Goal: Complete application form

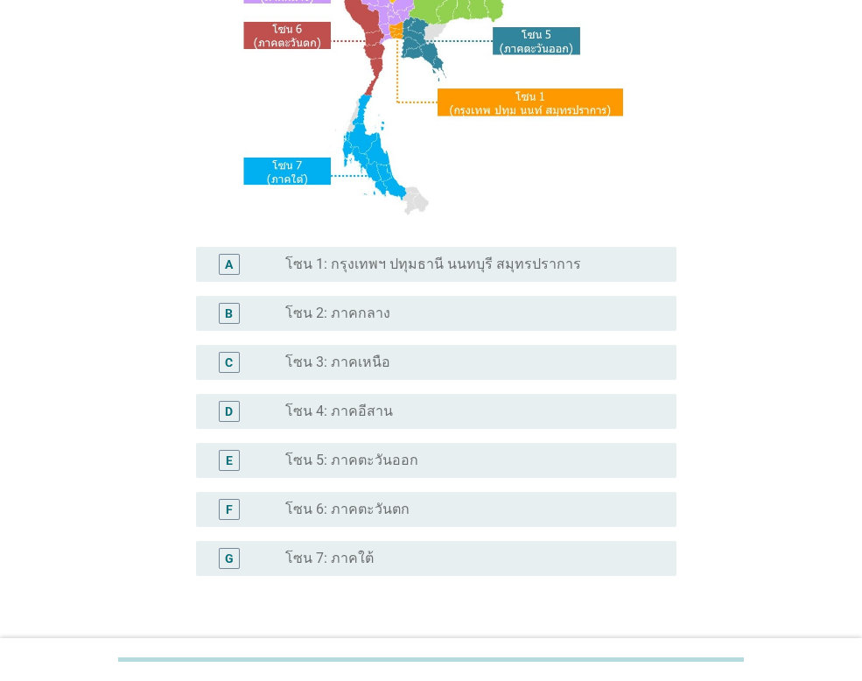
scroll to position [262, 0]
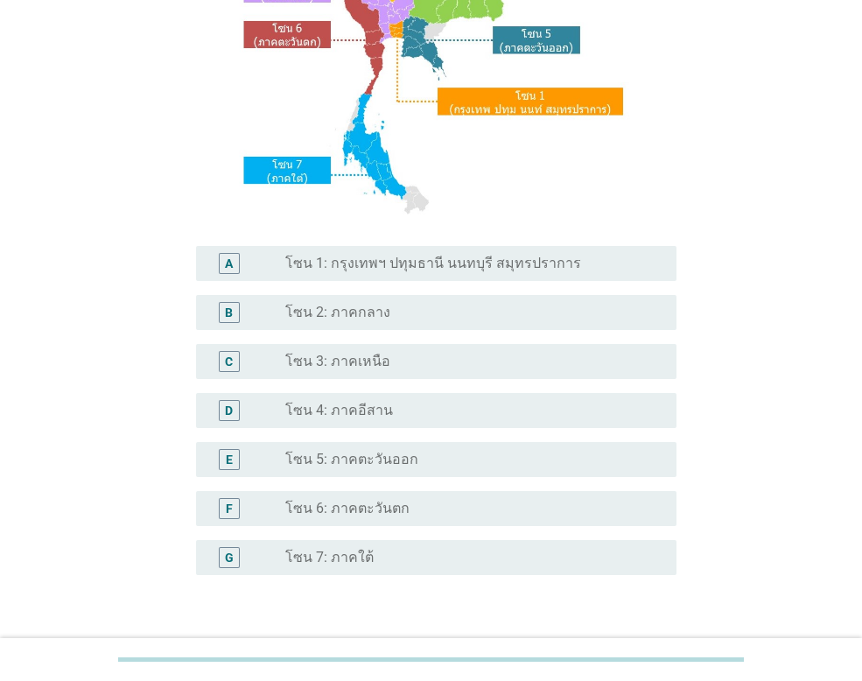
click at [378, 402] on label "โซน 4: ภาคอีสาน" at bounding box center [339, 410] width 108 height 17
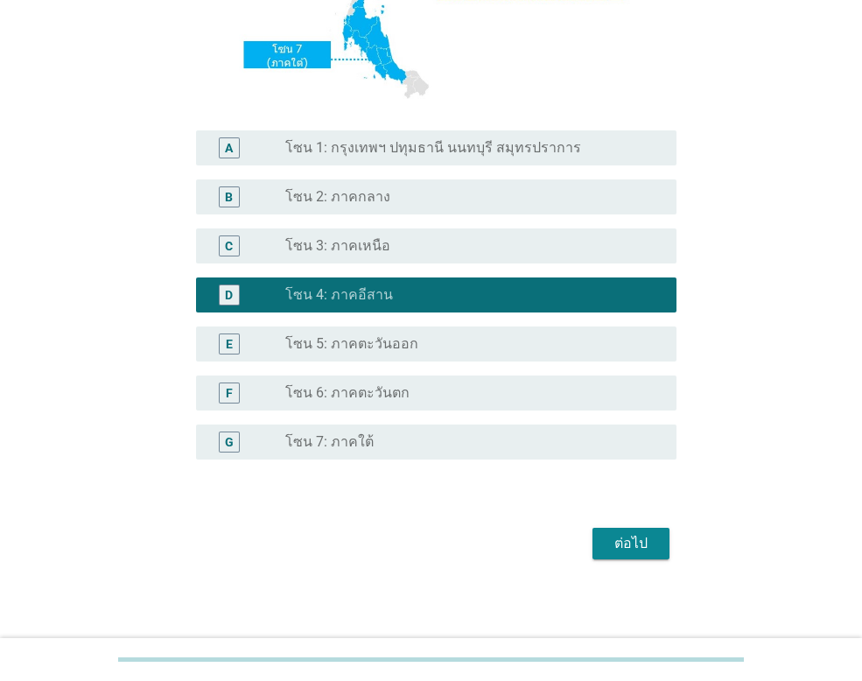
scroll to position [382, 0]
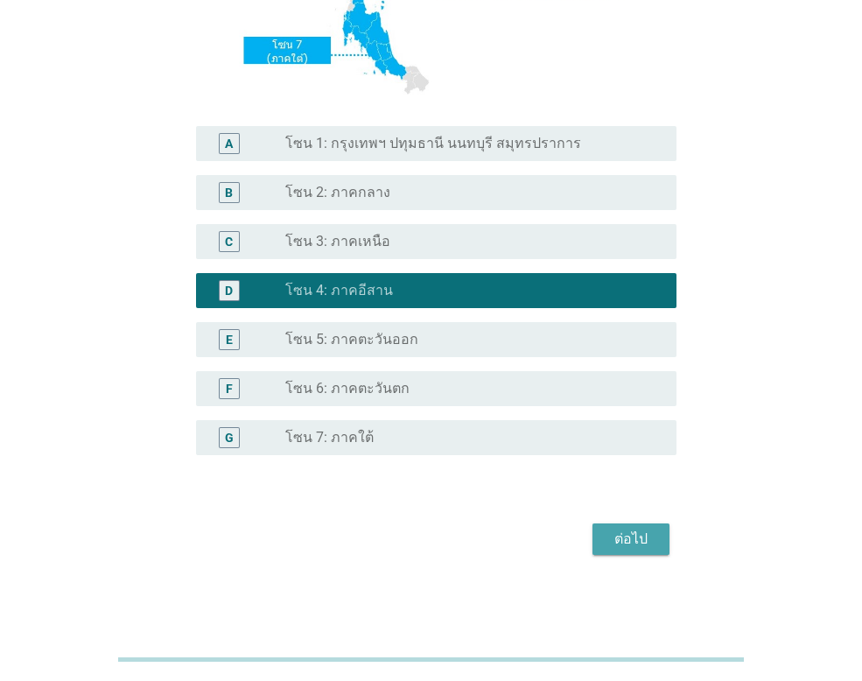
click at [645, 534] on div "ต่อไป" at bounding box center [630, 538] width 49 height 21
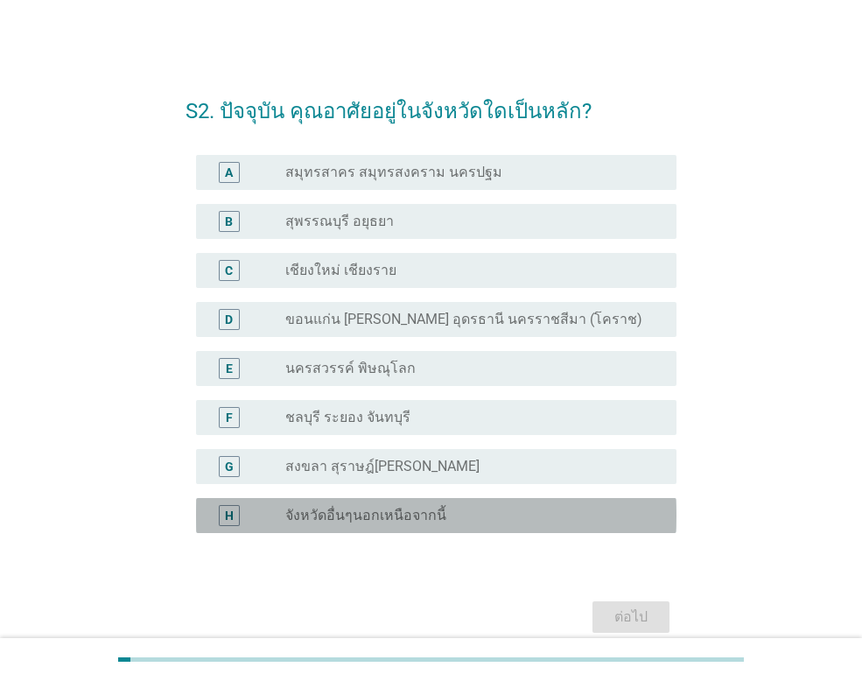
click at [407, 506] on label "จังหวัดอื่นๆนอกเหนือจากนี้" at bounding box center [365, 514] width 161 height 17
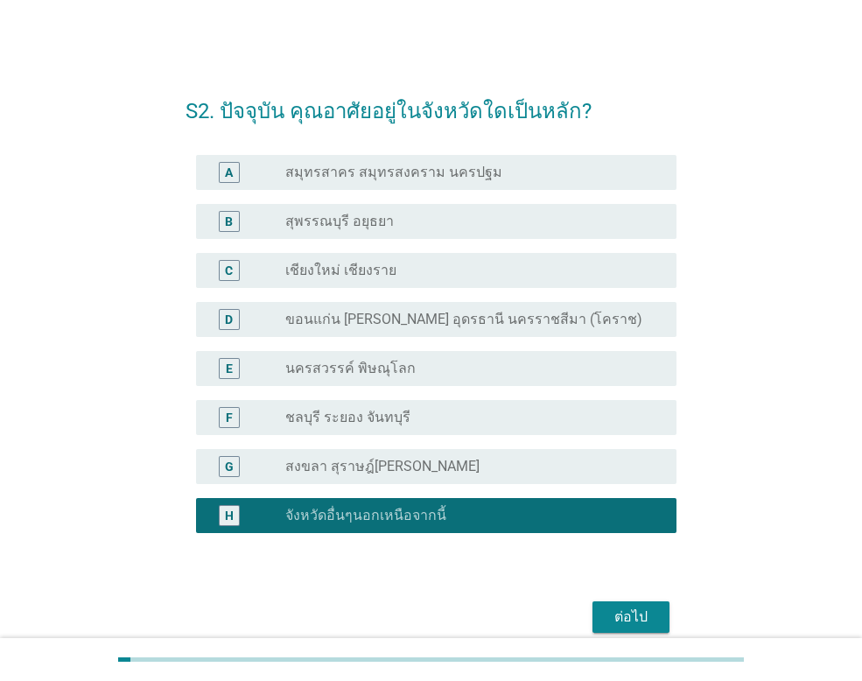
click at [649, 622] on div "ต่อไป" at bounding box center [630, 616] width 49 height 21
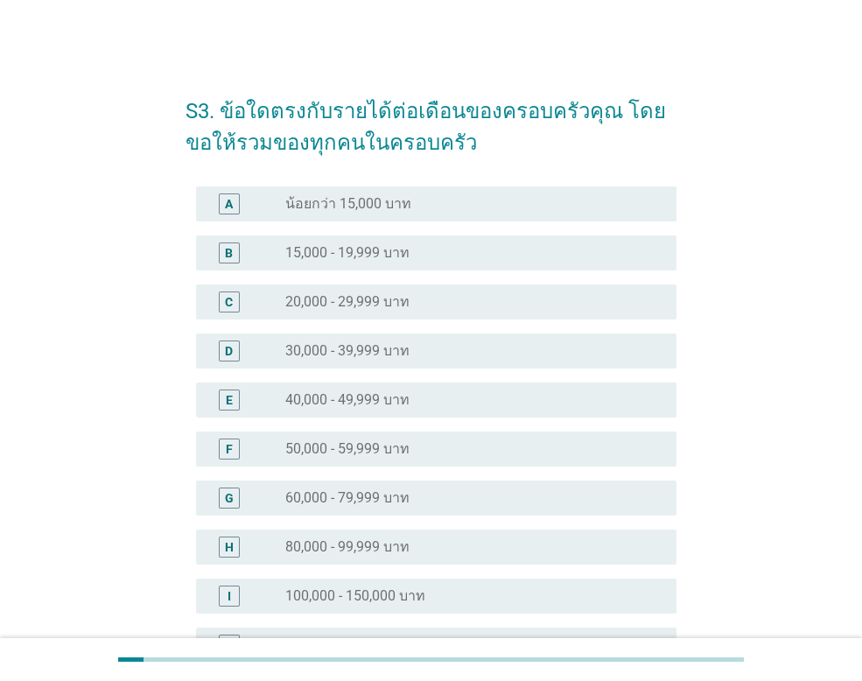
scroll to position [87, 0]
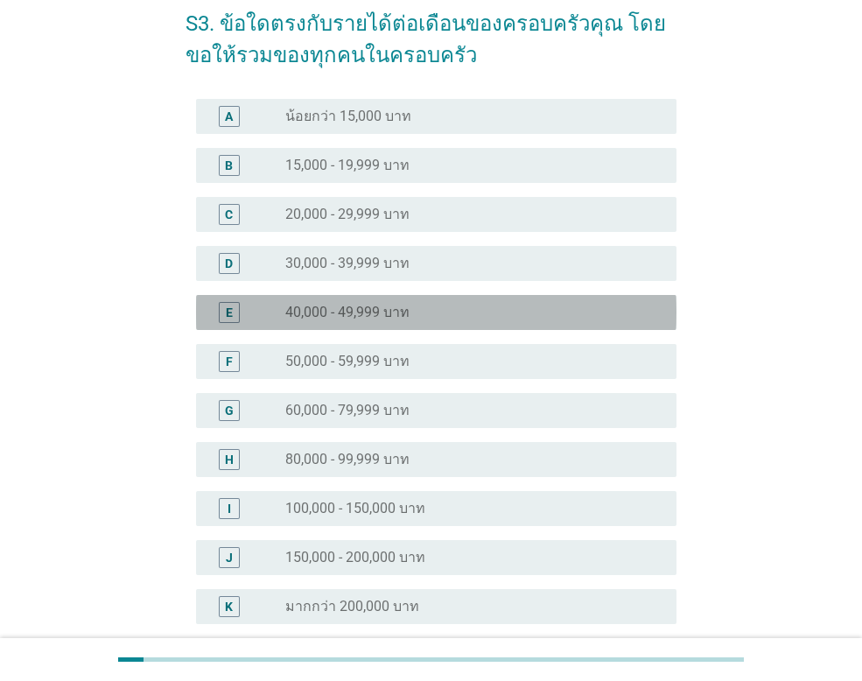
click at [384, 300] on div "E radio_button_unchecked 40,000 - 49,999 บาท" at bounding box center [436, 312] width 480 height 35
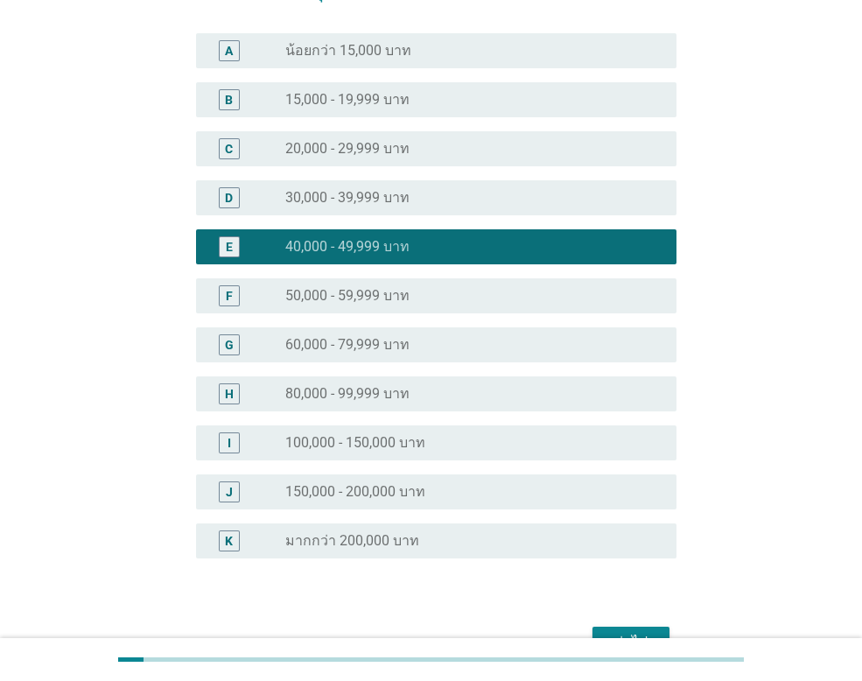
scroll to position [255, 0]
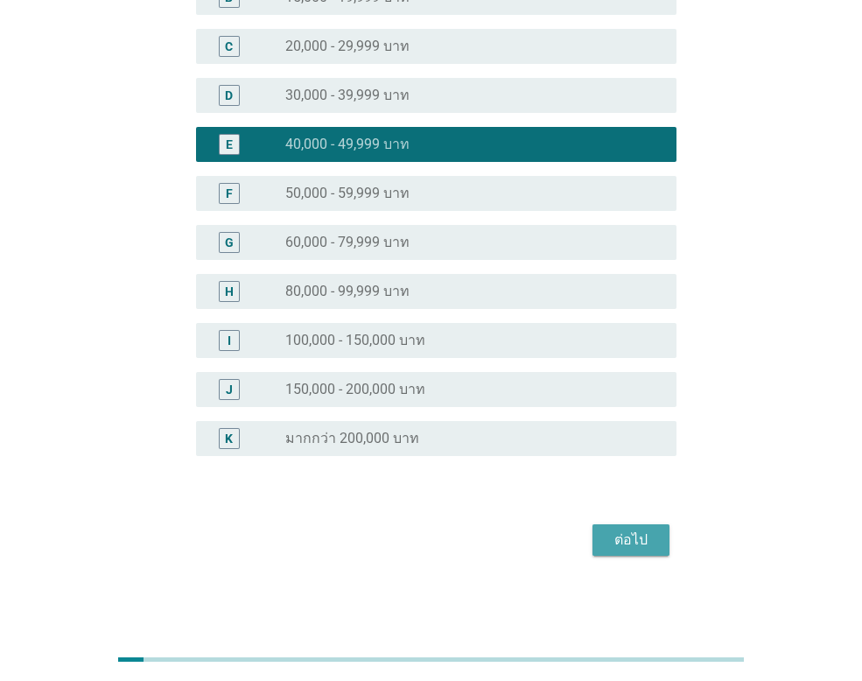
click at [619, 525] on button "ต่อไป" at bounding box center [630, 539] width 77 height 31
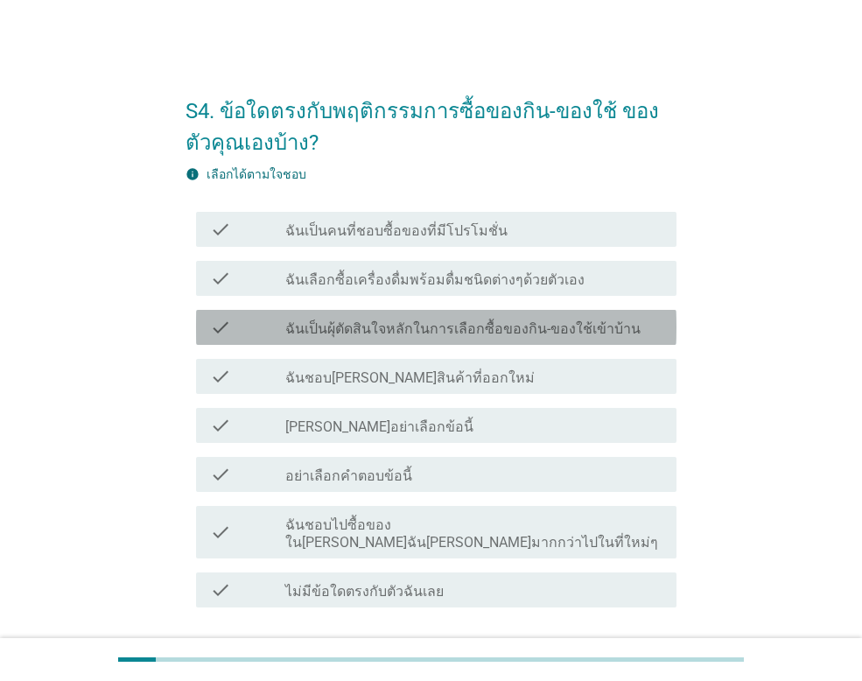
click at [313, 331] on label "ฉันเป็นผุ้ตัดสินใจหลักในการเลือกซื้อของกิน-ของใช้เข้าบ้าน" at bounding box center [462, 328] width 355 height 17
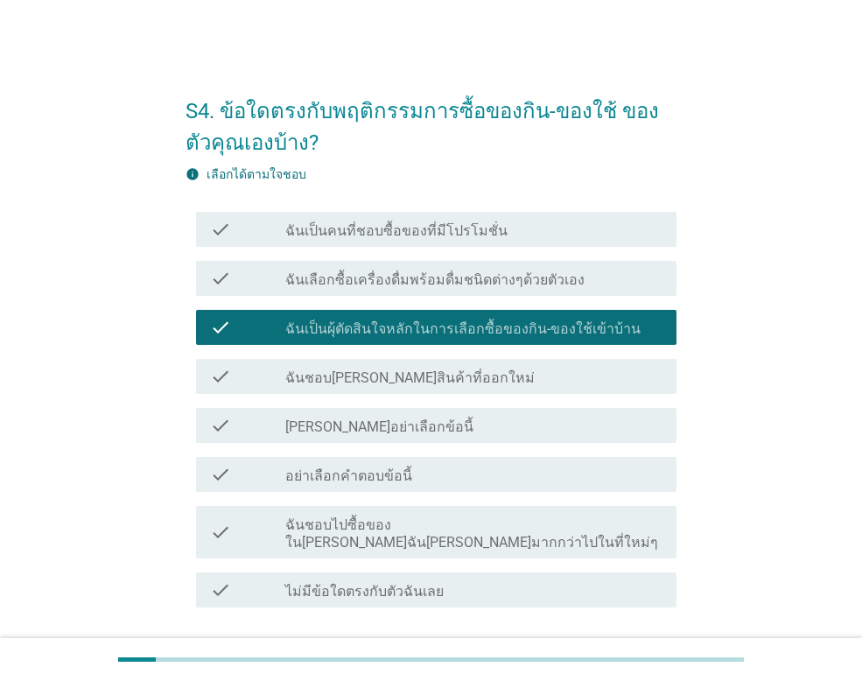
click at [392, 276] on label "ฉันเลือกซื้อเครื่องดื่มพร้อมดื่มชนิดต่างๆด้วยตัวเอง" at bounding box center [434, 279] width 299 height 17
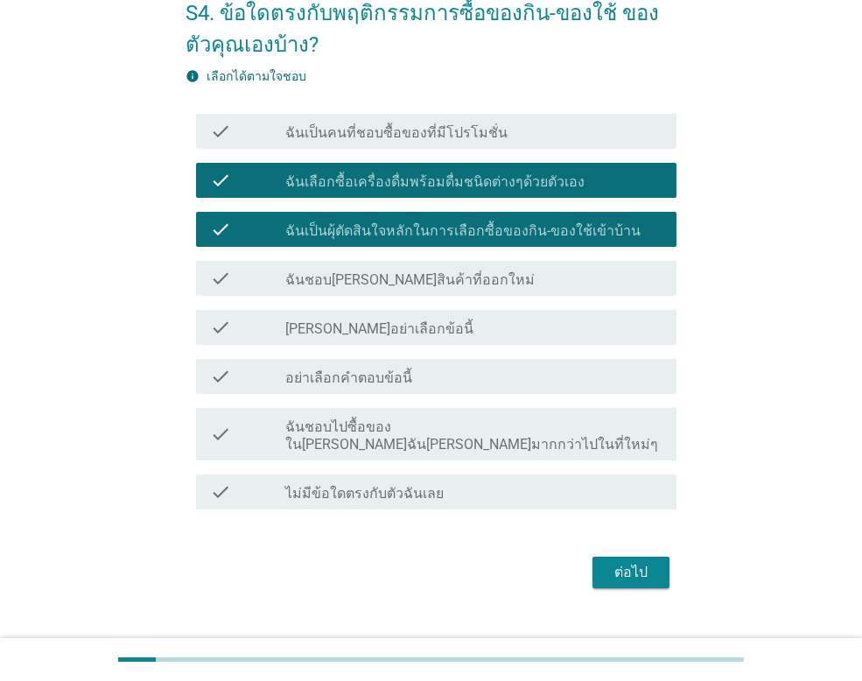
scroll to position [113, 0]
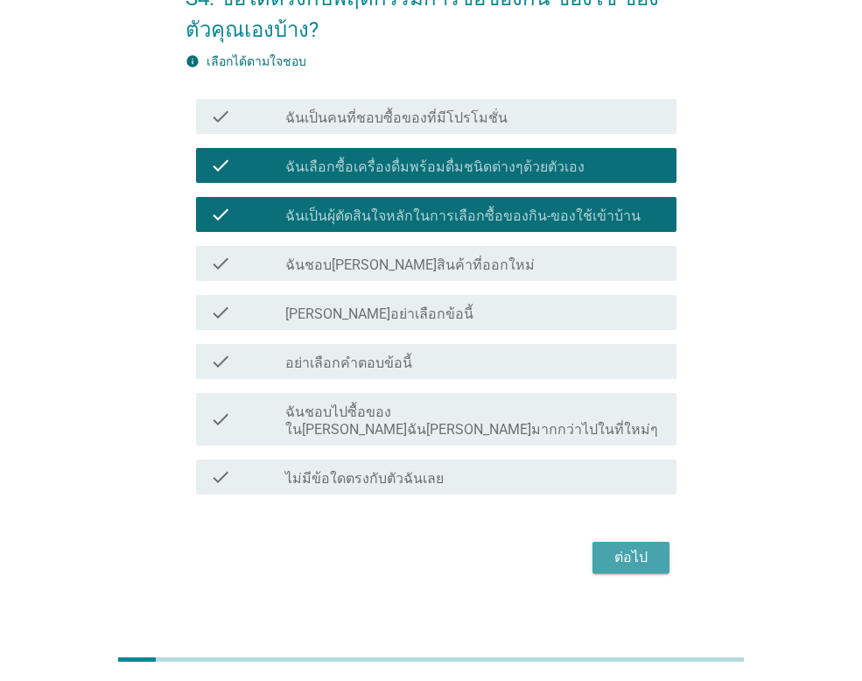
click at [611, 547] on div "ต่อไป" at bounding box center [630, 557] width 49 height 21
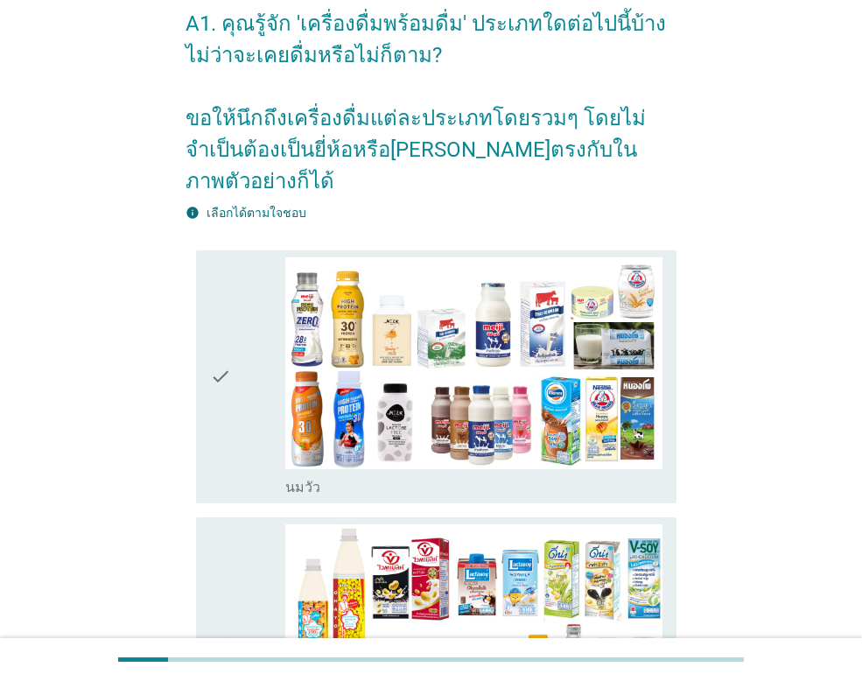
scroll to position [262, 0]
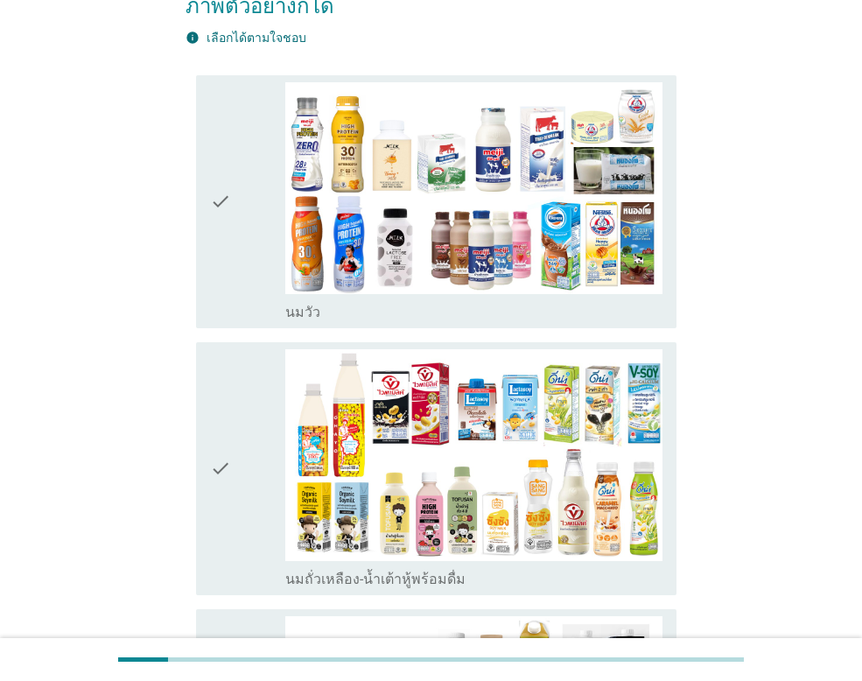
click at [248, 196] on div "check" at bounding box center [247, 201] width 75 height 239
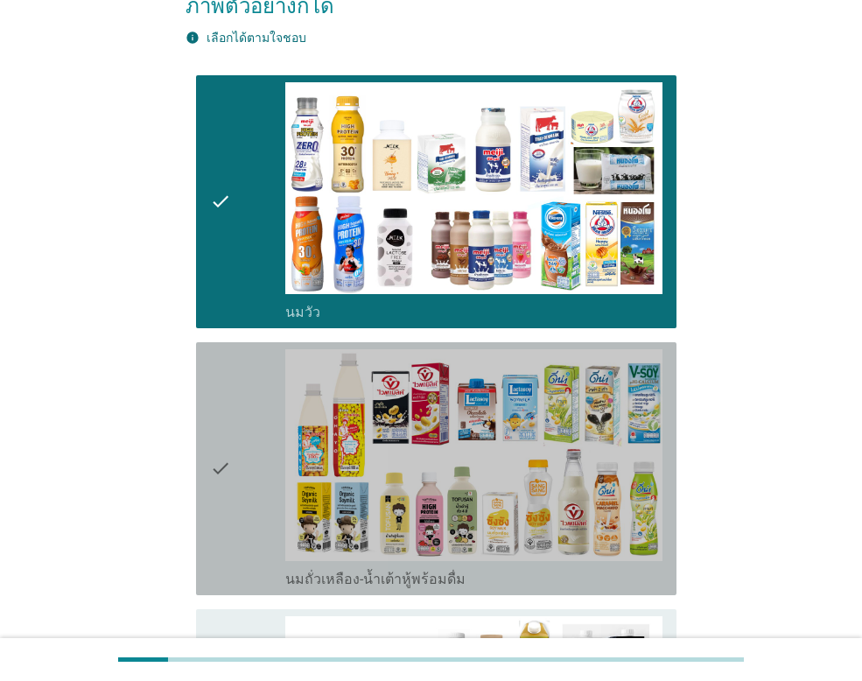
click at [233, 396] on div "check" at bounding box center [247, 468] width 75 height 239
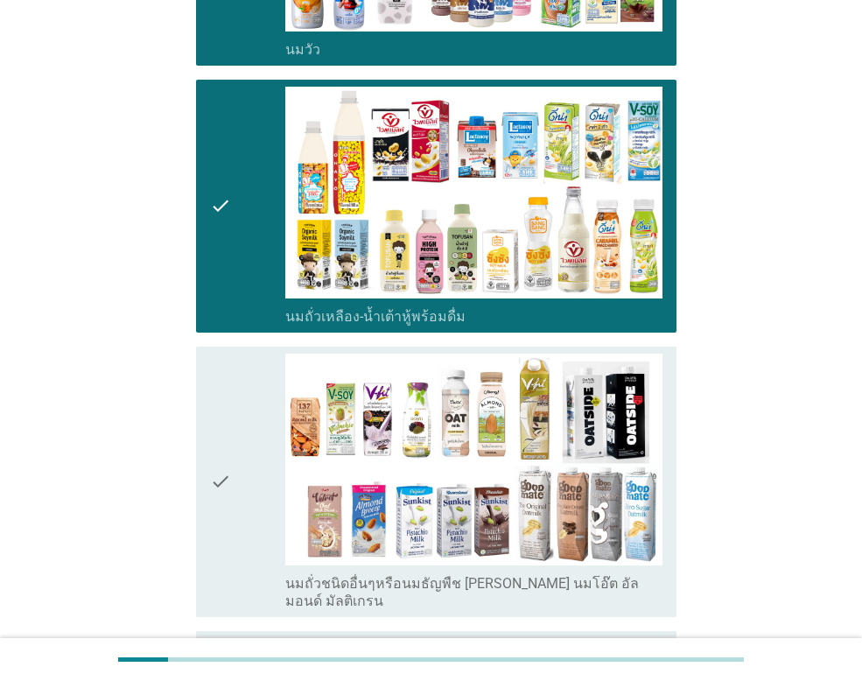
click at [235, 383] on div "check" at bounding box center [247, 481] width 75 height 256
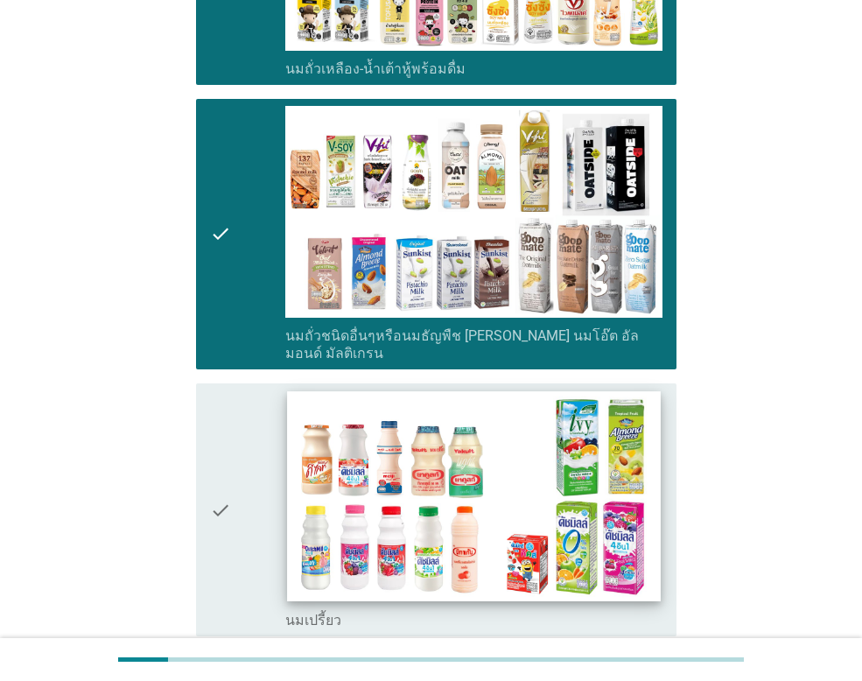
scroll to position [787, 0]
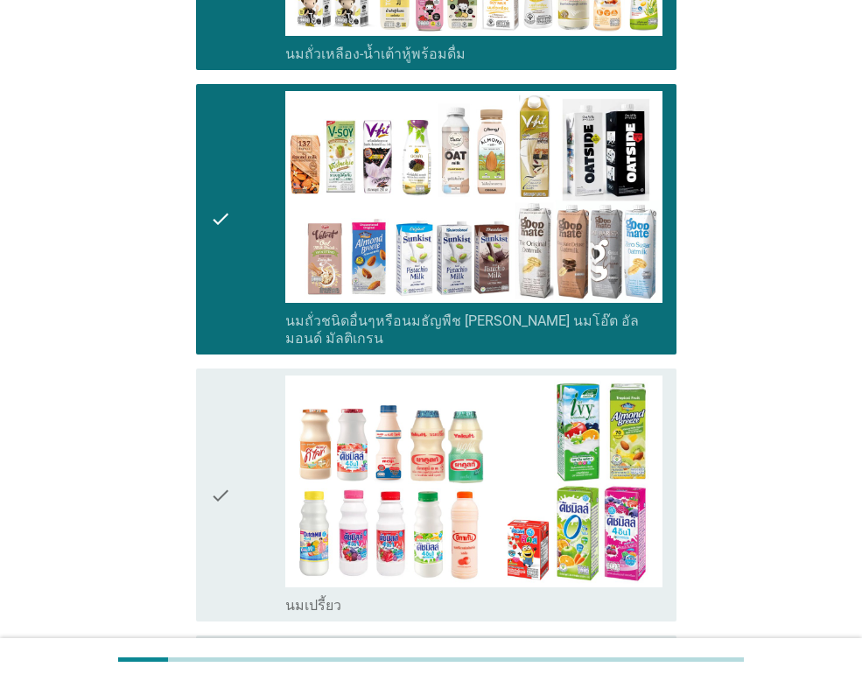
click at [234, 431] on div "check" at bounding box center [247, 494] width 75 height 239
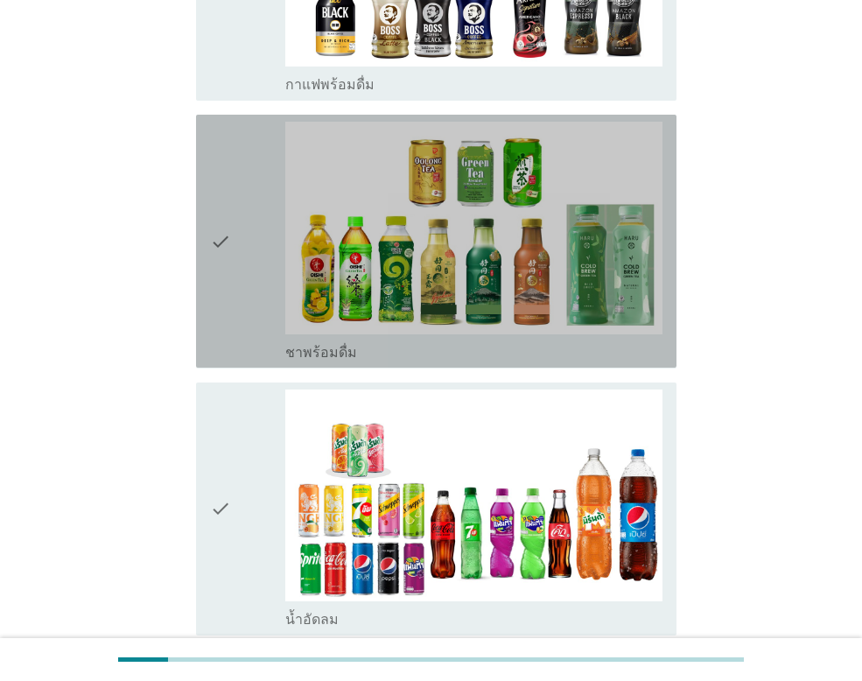
click at [242, 225] on div "check" at bounding box center [247, 241] width 75 height 239
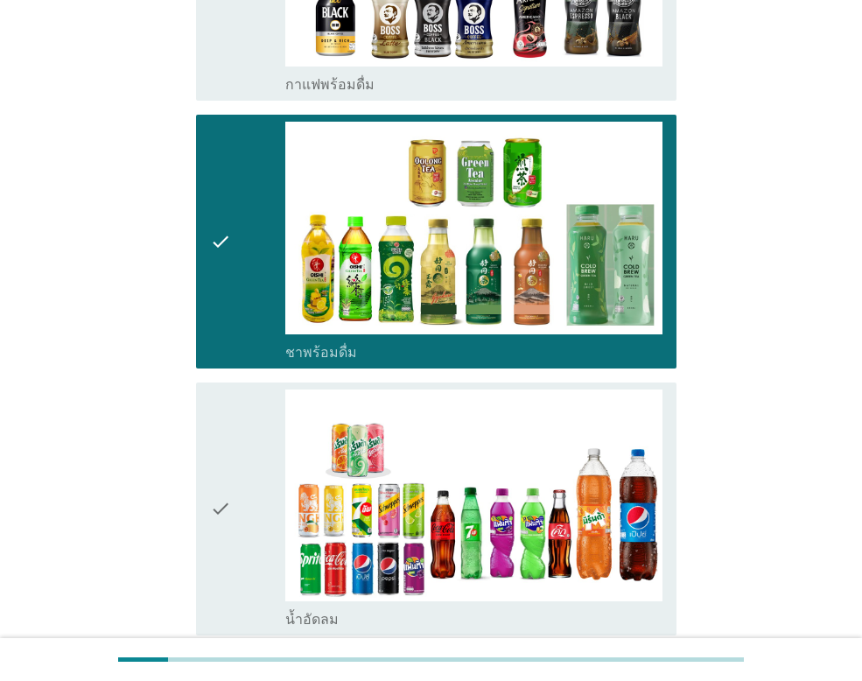
scroll to position [1837, 0]
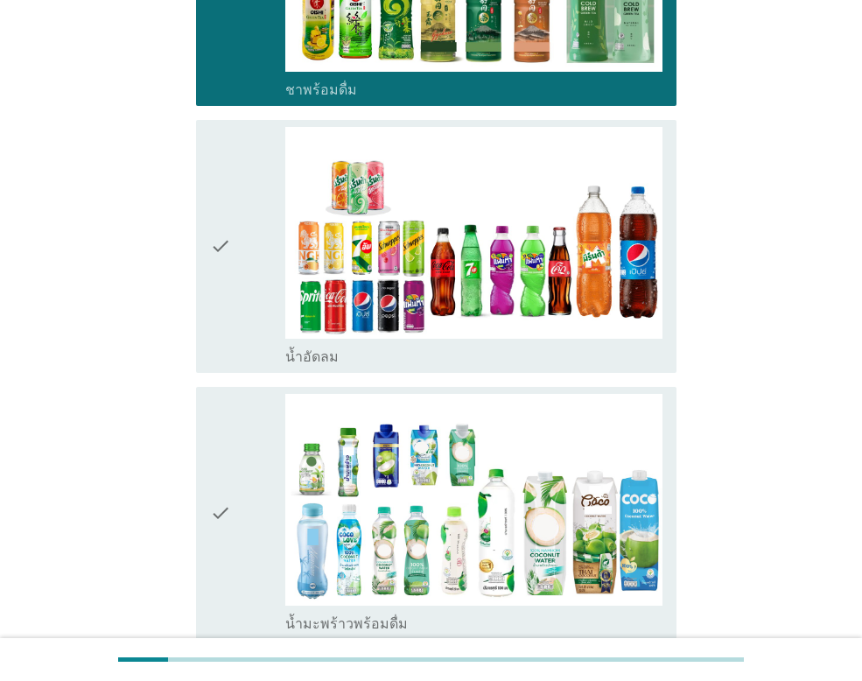
click at [247, 182] on div "check" at bounding box center [247, 246] width 75 height 239
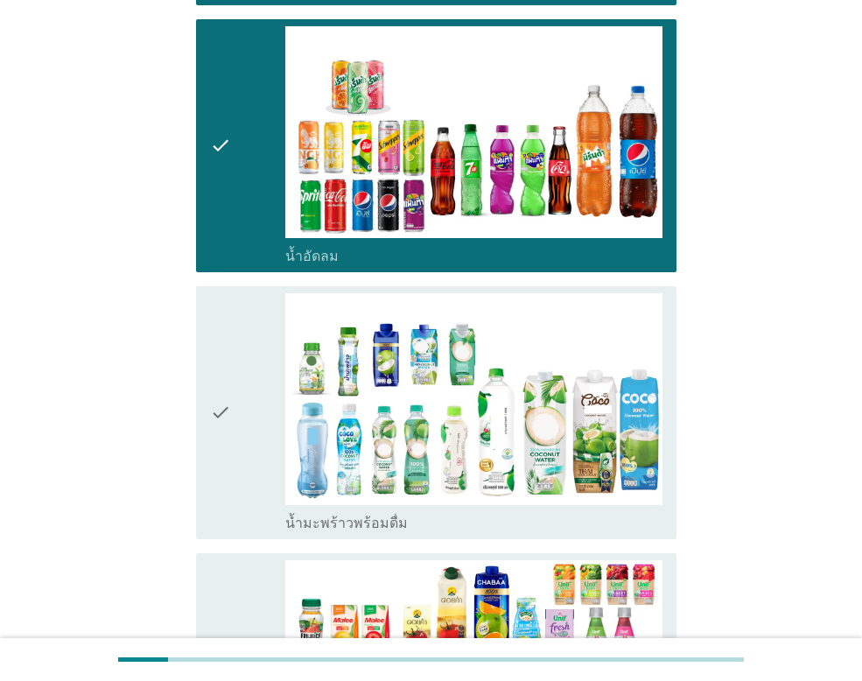
scroll to position [2099, 0]
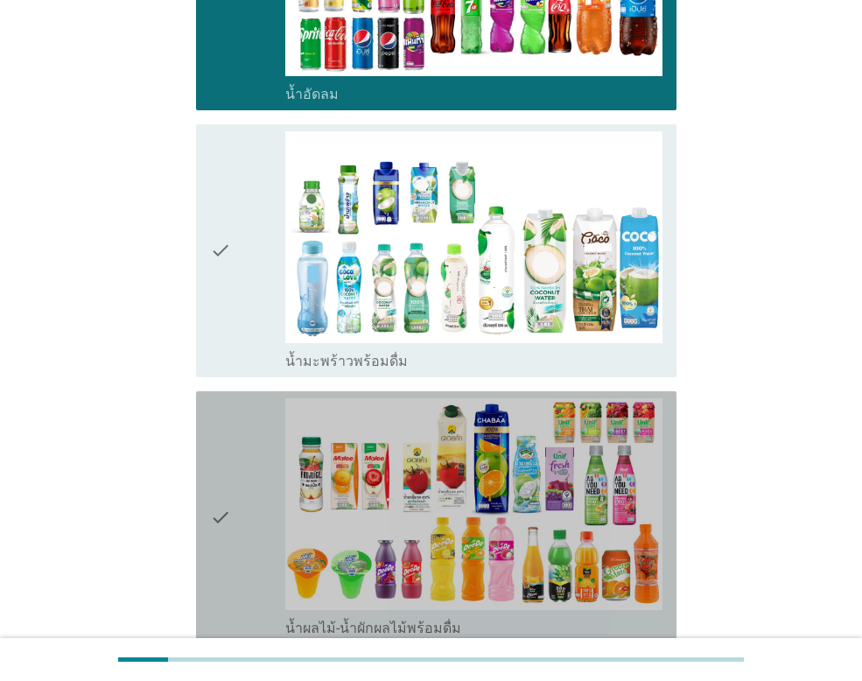
click at [220, 462] on icon "check" at bounding box center [220, 517] width 21 height 239
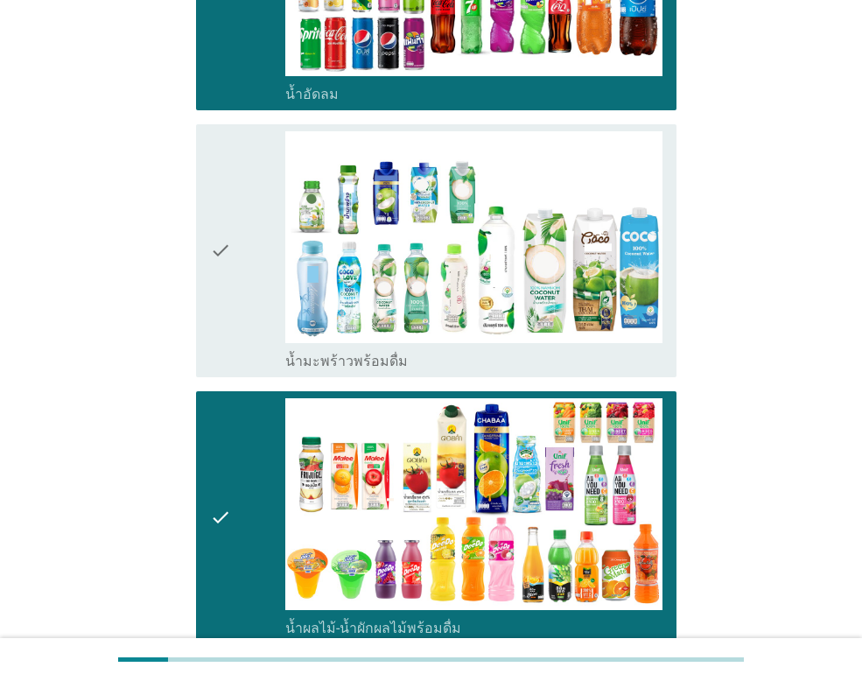
click at [230, 244] on icon "check" at bounding box center [220, 250] width 21 height 239
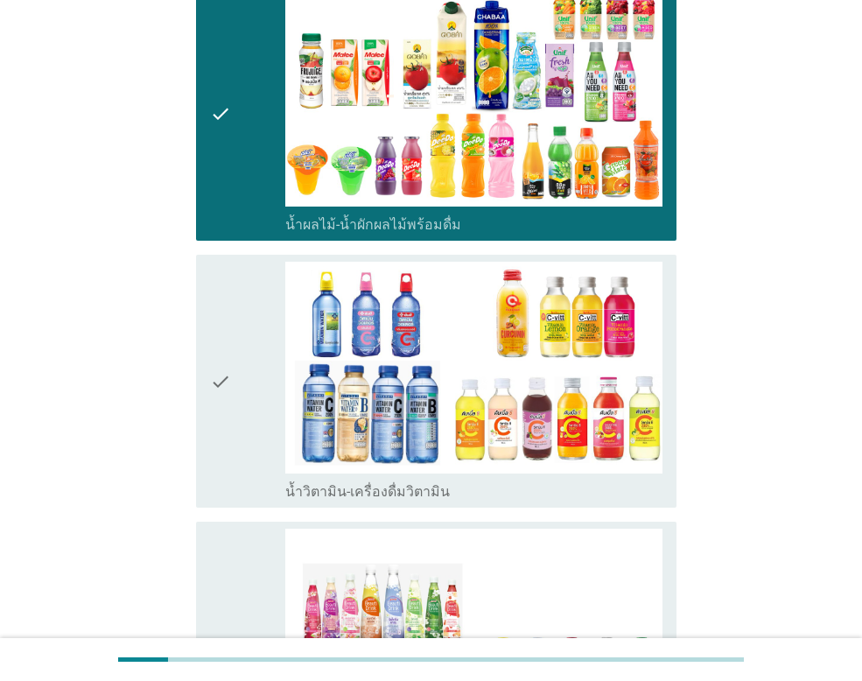
scroll to position [2537, 0]
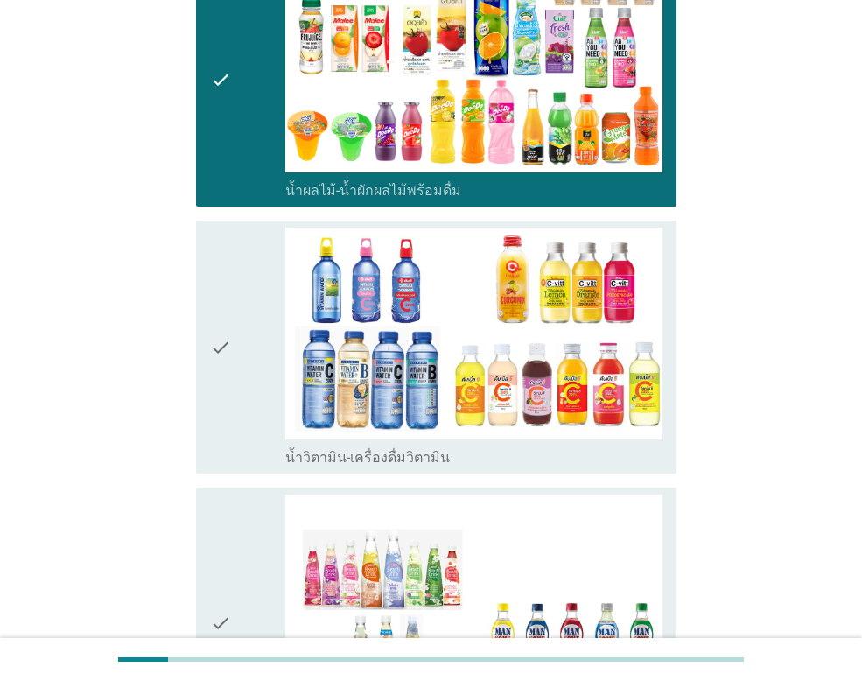
click at [240, 329] on div "check" at bounding box center [247, 346] width 75 height 239
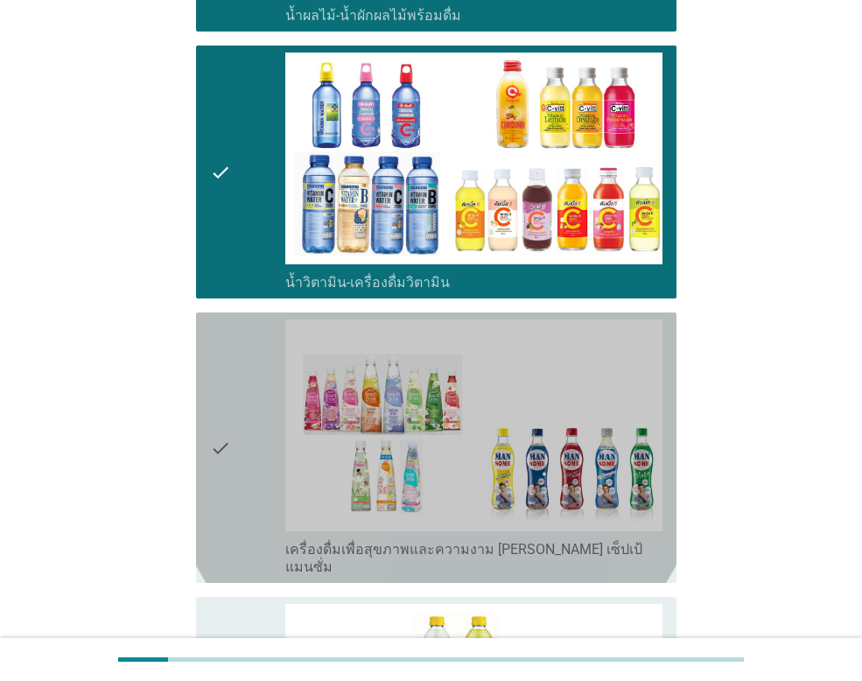
click at [239, 388] on div "check" at bounding box center [247, 447] width 75 height 256
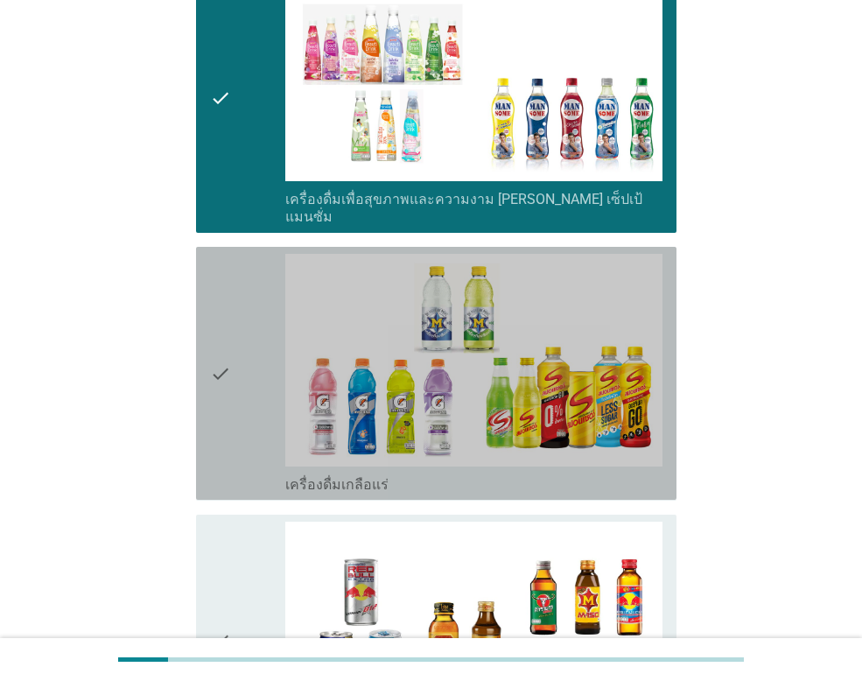
click at [248, 292] on div "check" at bounding box center [247, 373] width 75 height 239
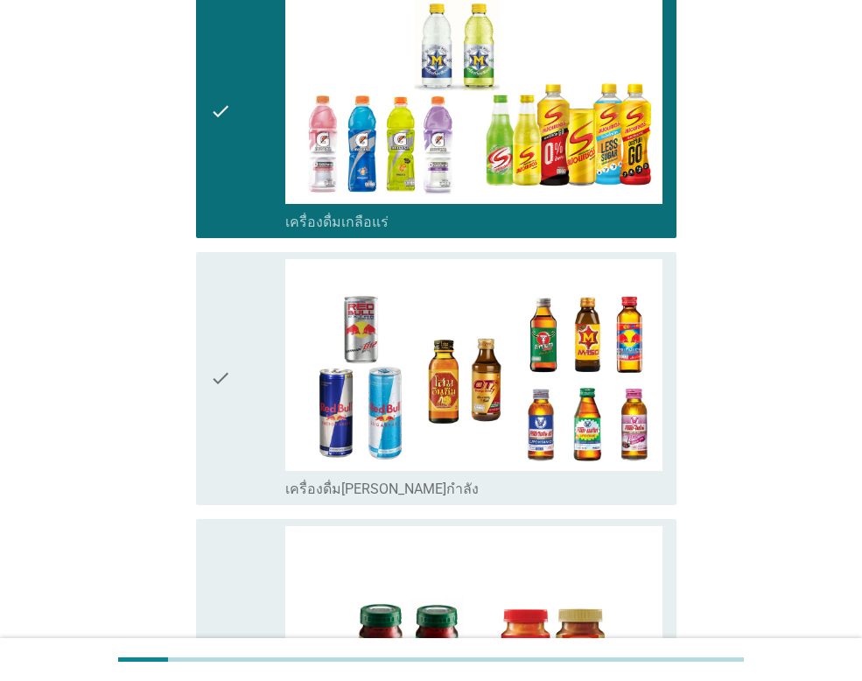
click at [242, 312] on div "check" at bounding box center [247, 378] width 75 height 239
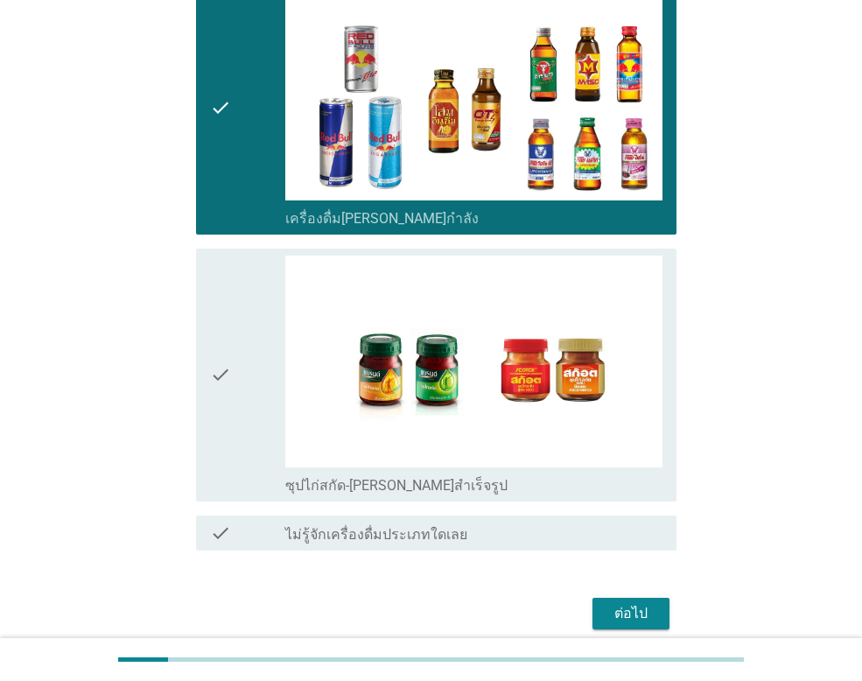
scroll to position [3601, 0]
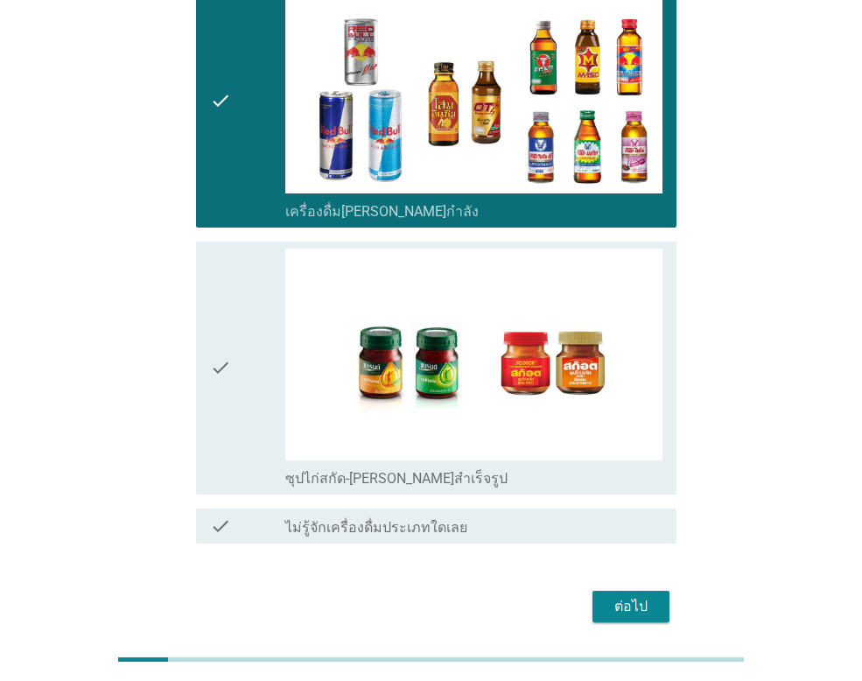
click at [242, 312] on div "check" at bounding box center [247, 367] width 75 height 239
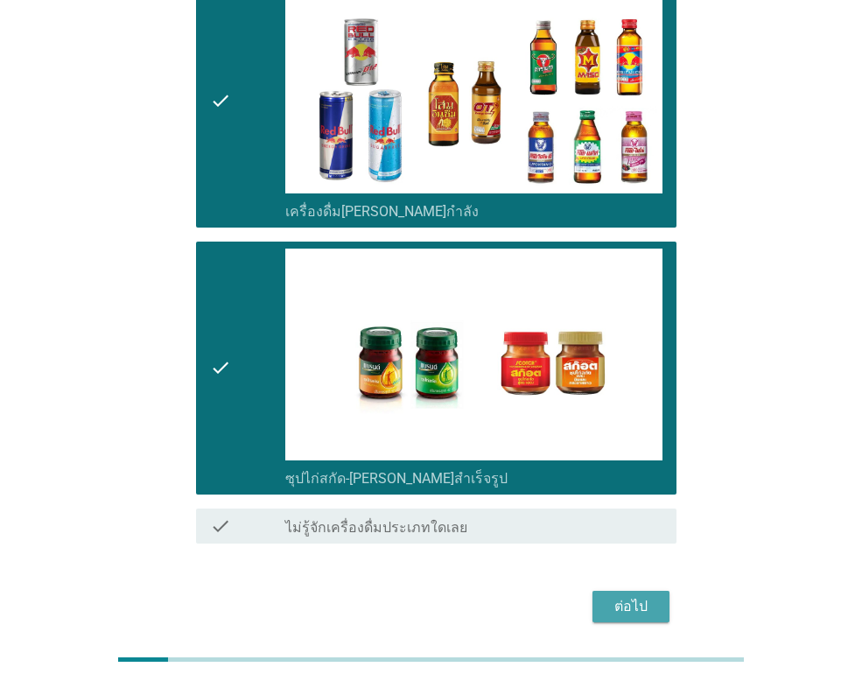
click at [637, 596] on div "ต่อไป" at bounding box center [630, 606] width 49 height 21
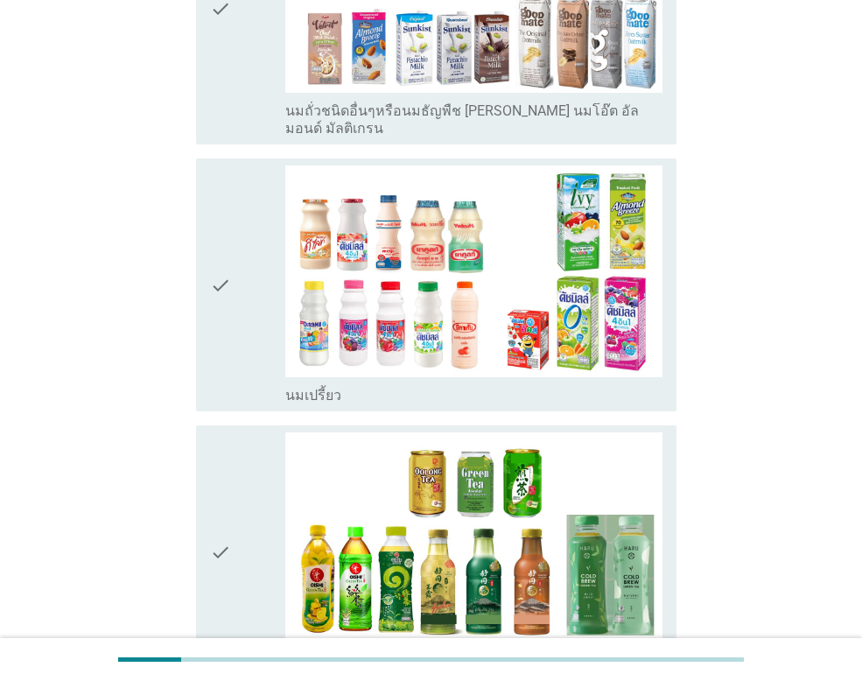
scroll to position [875, 0]
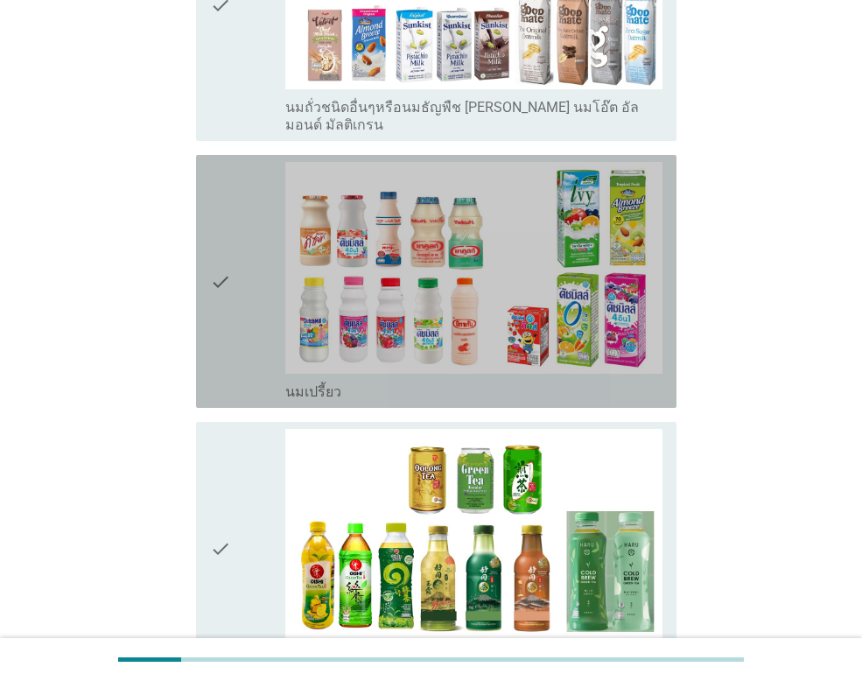
click at [274, 256] on div "check" at bounding box center [247, 281] width 75 height 239
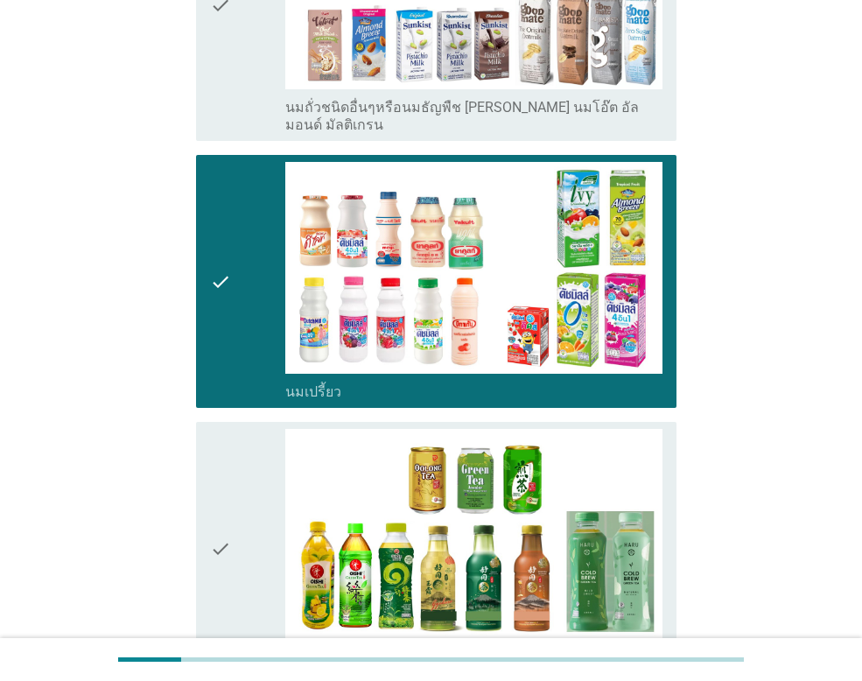
click at [206, 513] on div "check check_box_outline_blank ชาพร้อมดื่ม" at bounding box center [436, 548] width 480 height 253
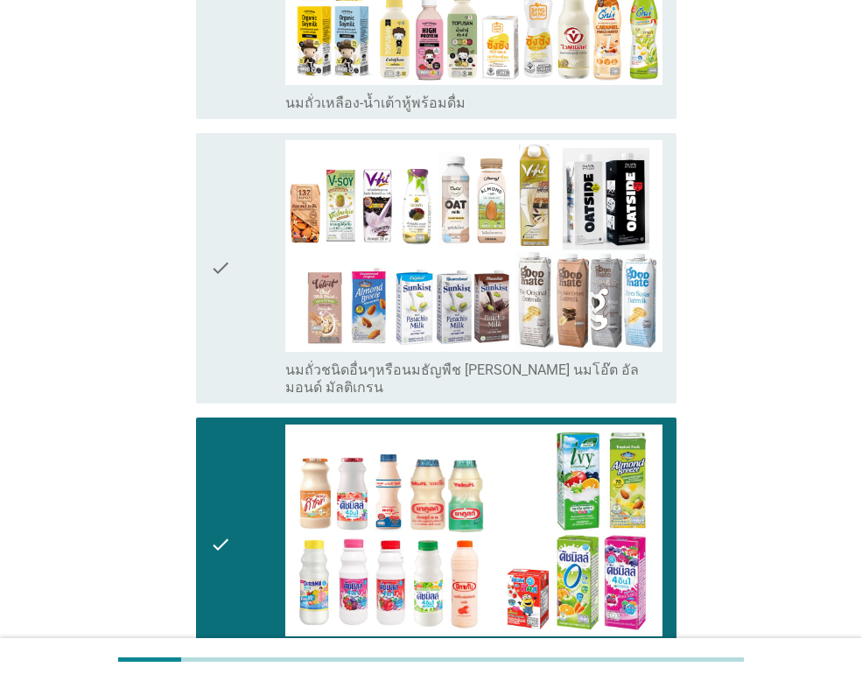
scroll to position [437, 0]
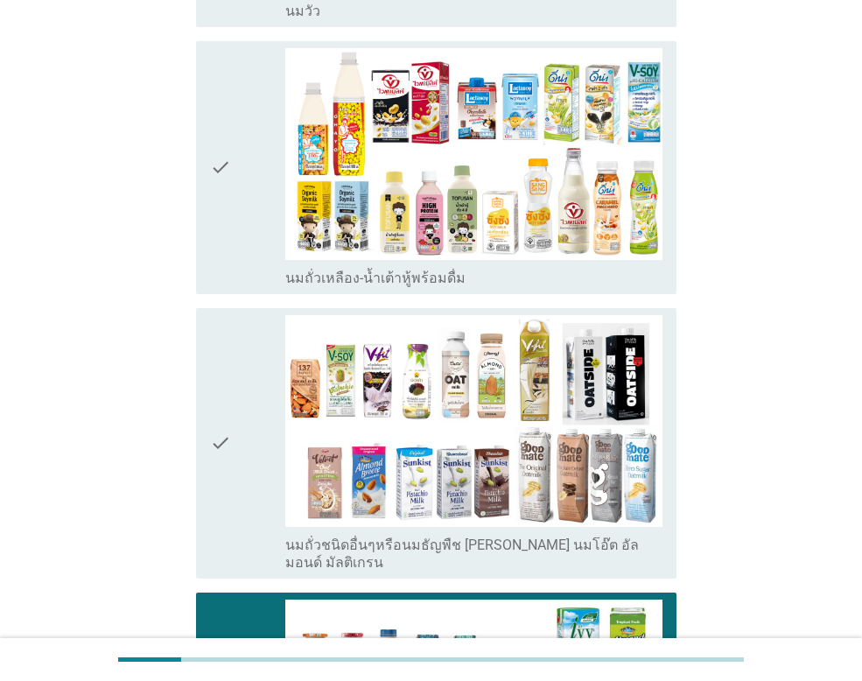
click at [264, 186] on div "check" at bounding box center [247, 167] width 75 height 239
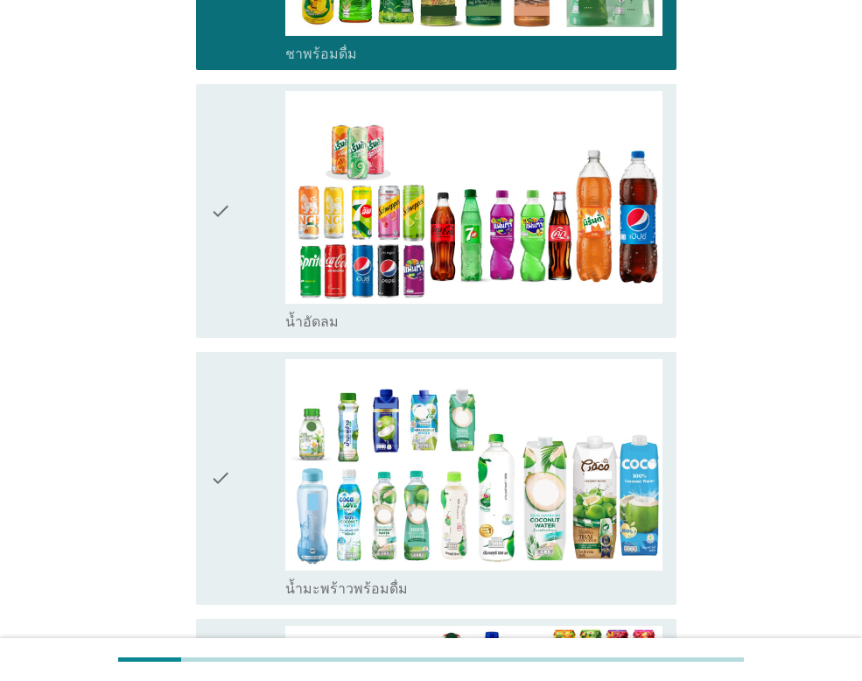
scroll to position [1487, 0]
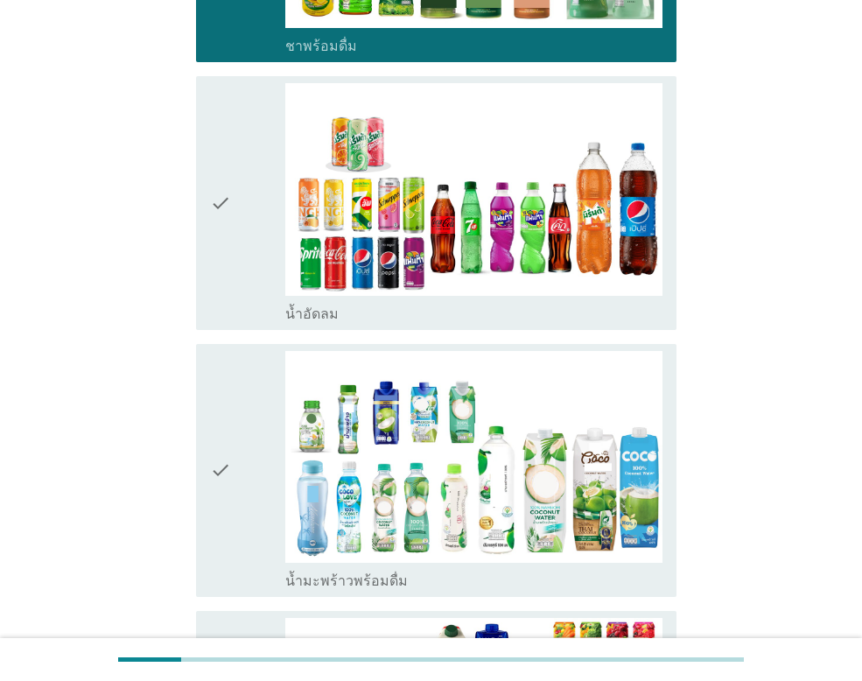
click at [271, 197] on div "check" at bounding box center [247, 202] width 75 height 239
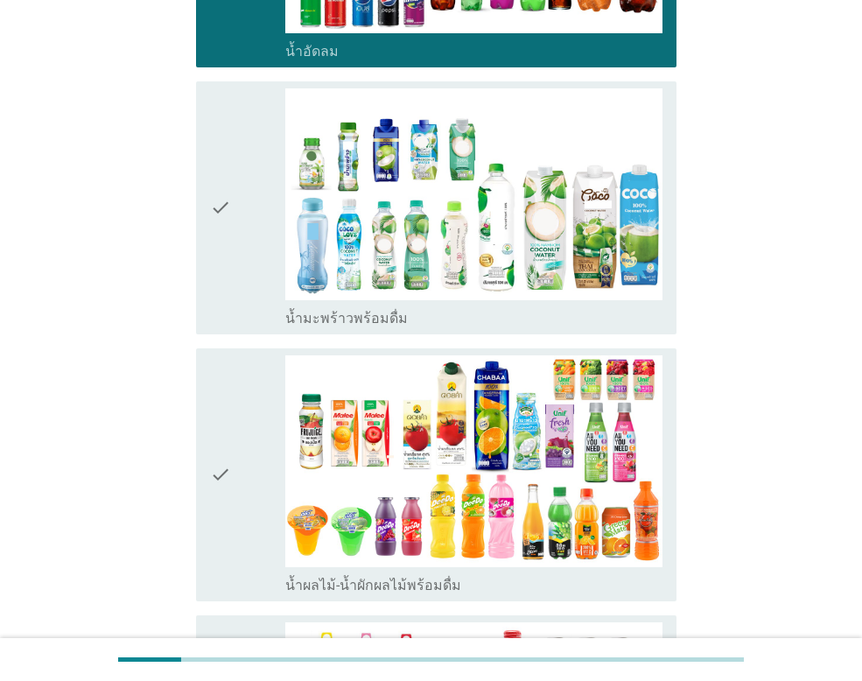
click at [219, 380] on icon "check" at bounding box center [220, 474] width 21 height 239
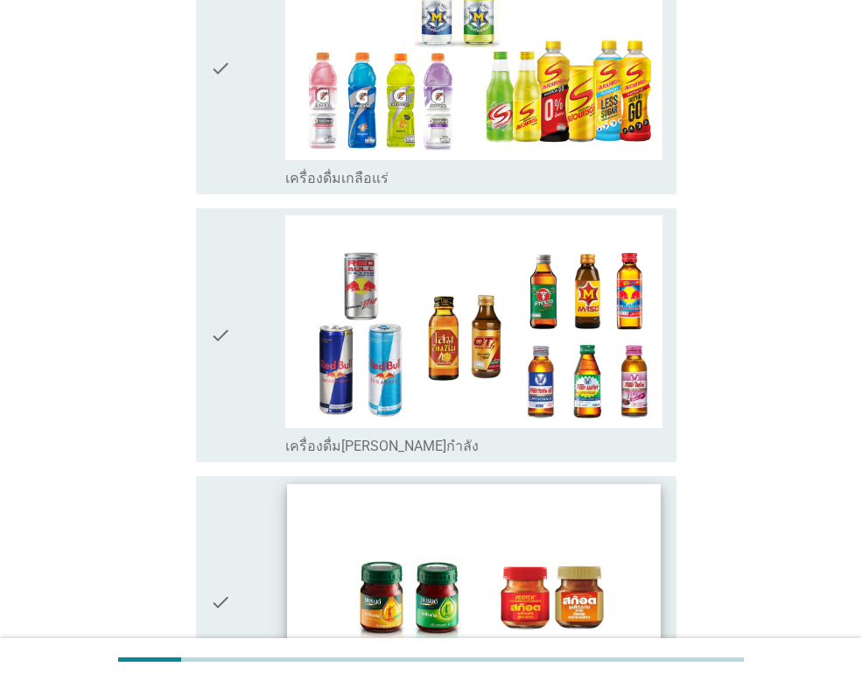
scroll to position [3209, 0]
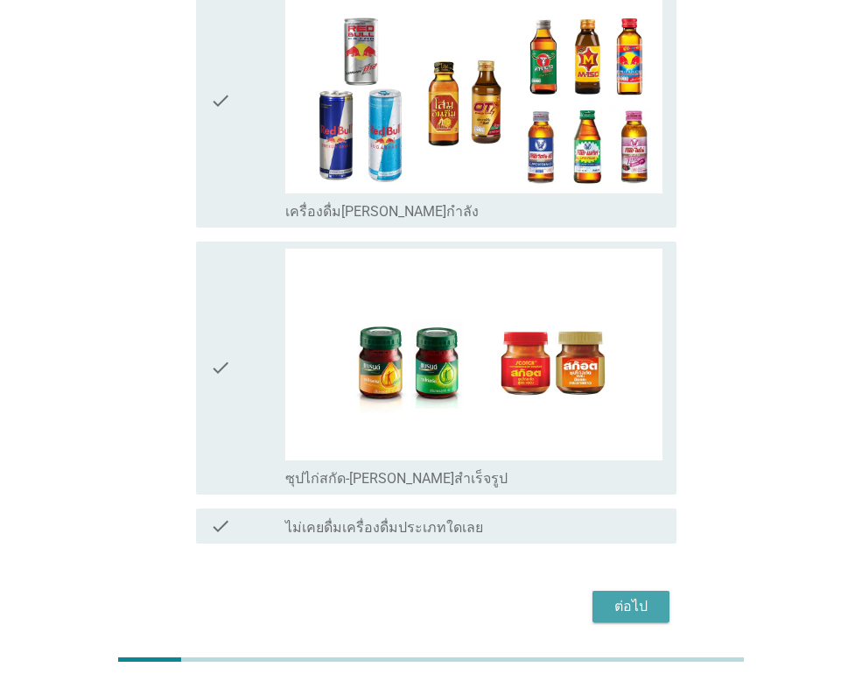
click at [637, 596] on div "ต่อไป" at bounding box center [630, 606] width 49 height 21
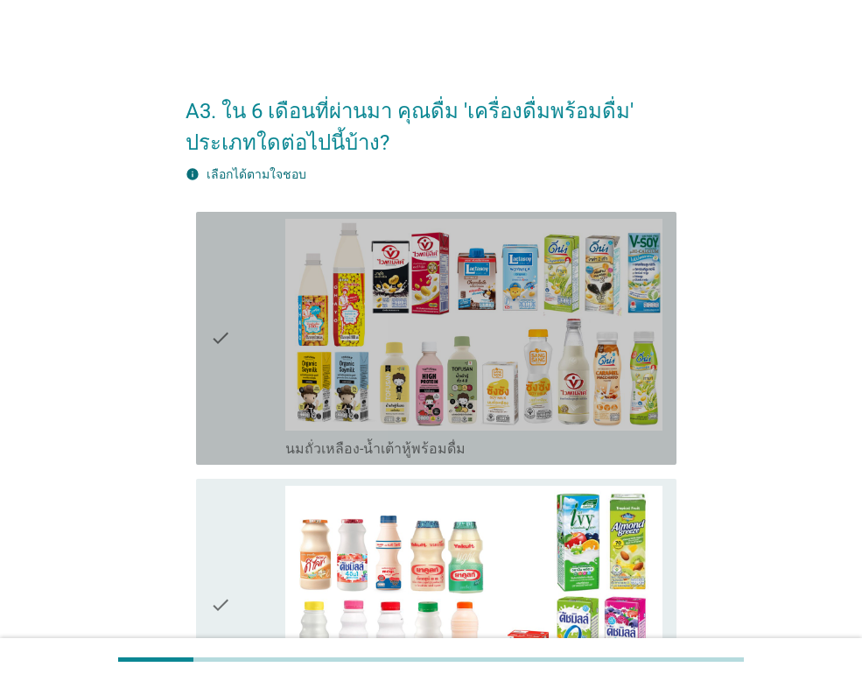
click at [266, 388] on div "check" at bounding box center [247, 338] width 75 height 239
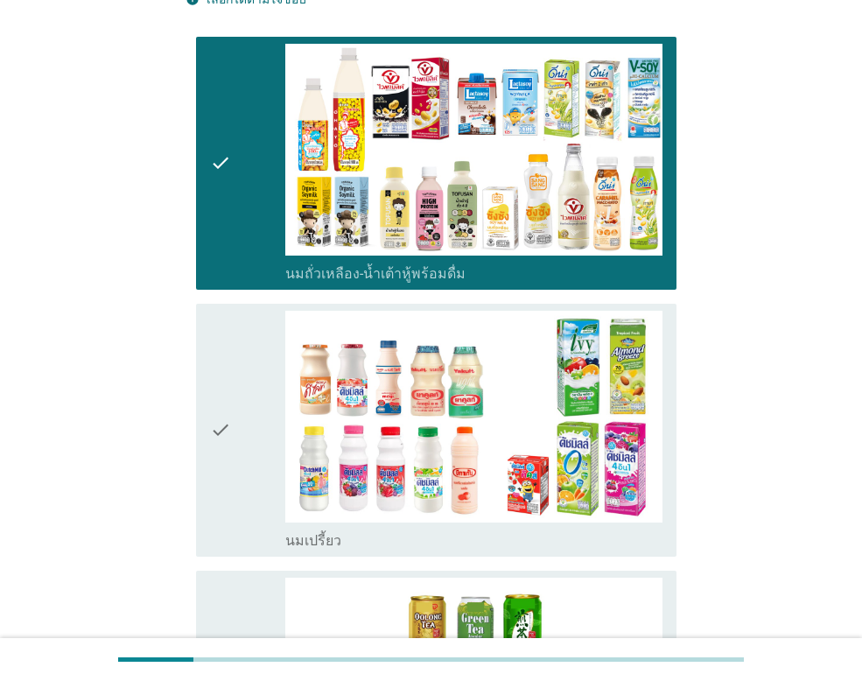
click at [244, 444] on div "check" at bounding box center [247, 430] width 75 height 239
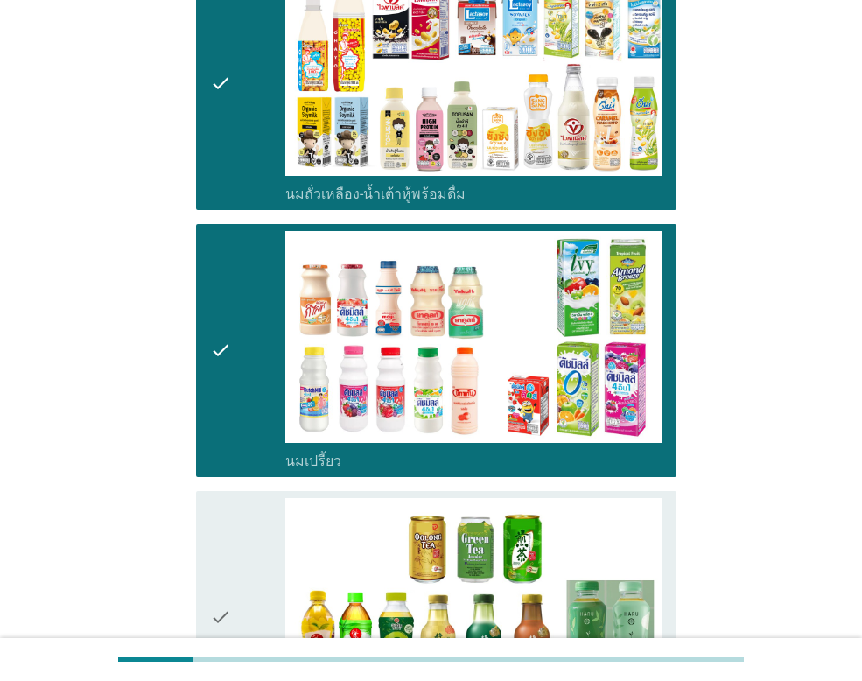
scroll to position [350, 0]
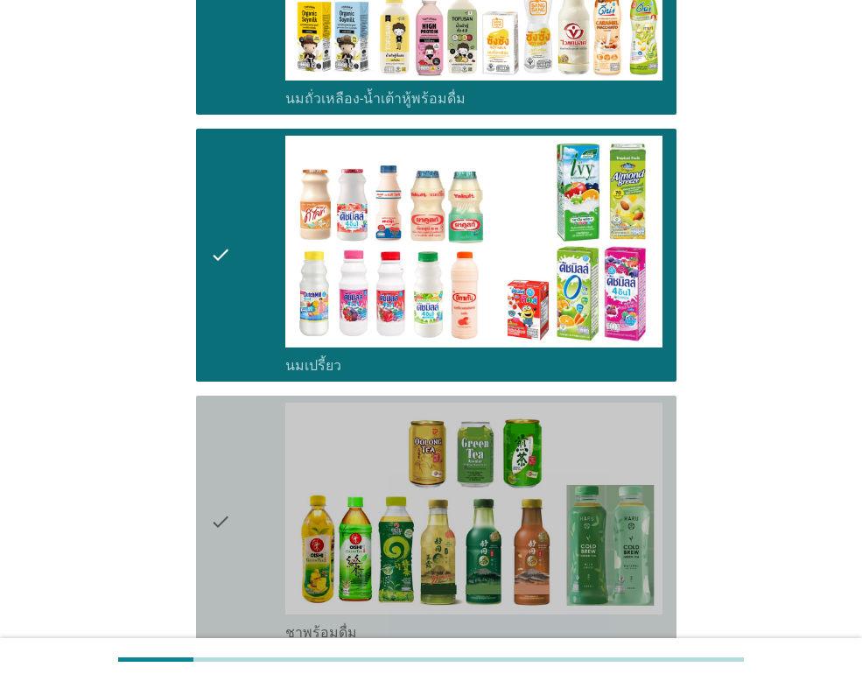
click at [243, 448] on div "check" at bounding box center [247, 521] width 75 height 239
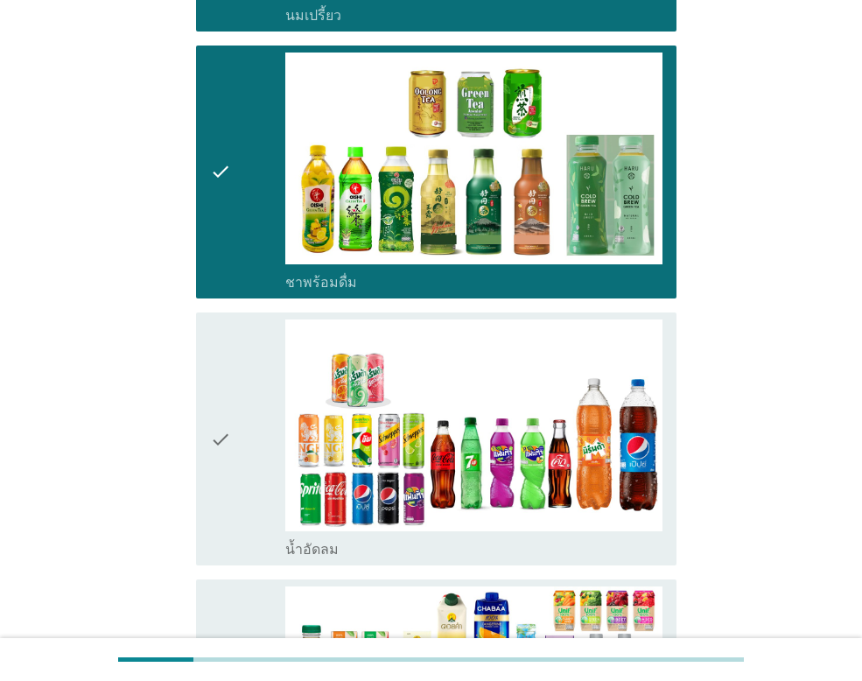
click at [243, 449] on div "check" at bounding box center [247, 438] width 75 height 239
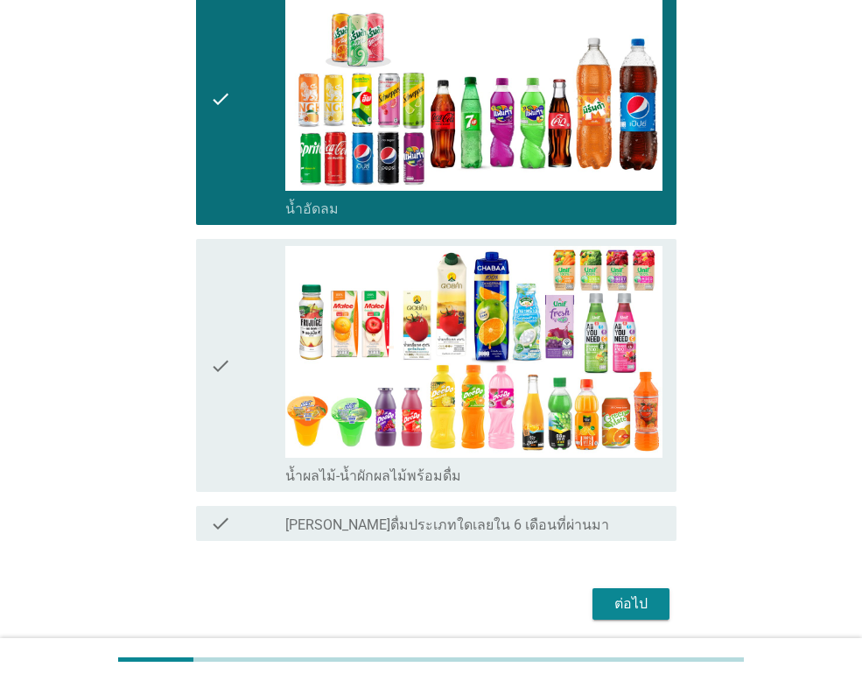
scroll to position [1050, 0]
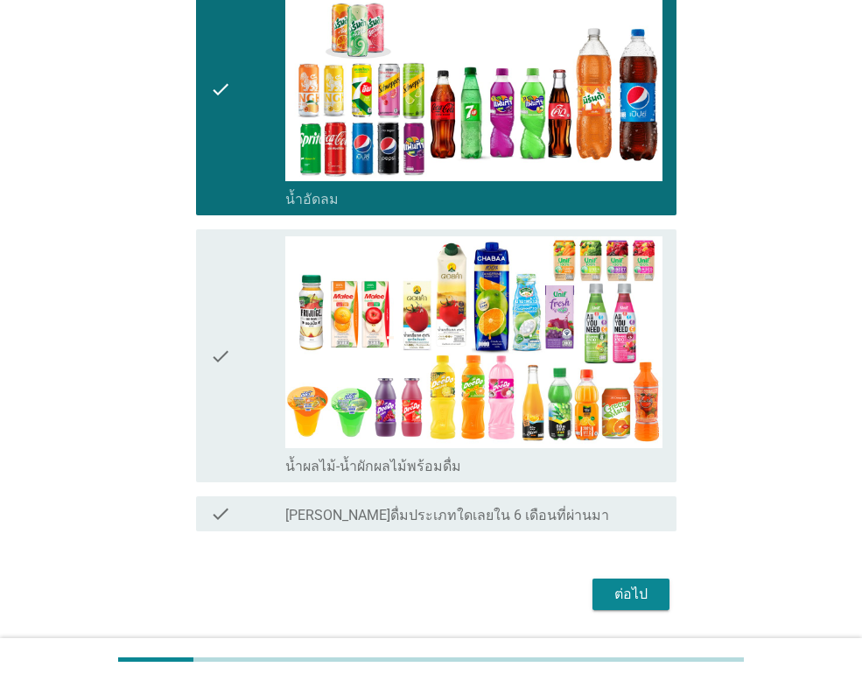
click at [244, 384] on div "check" at bounding box center [247, 355] width 75 height 239
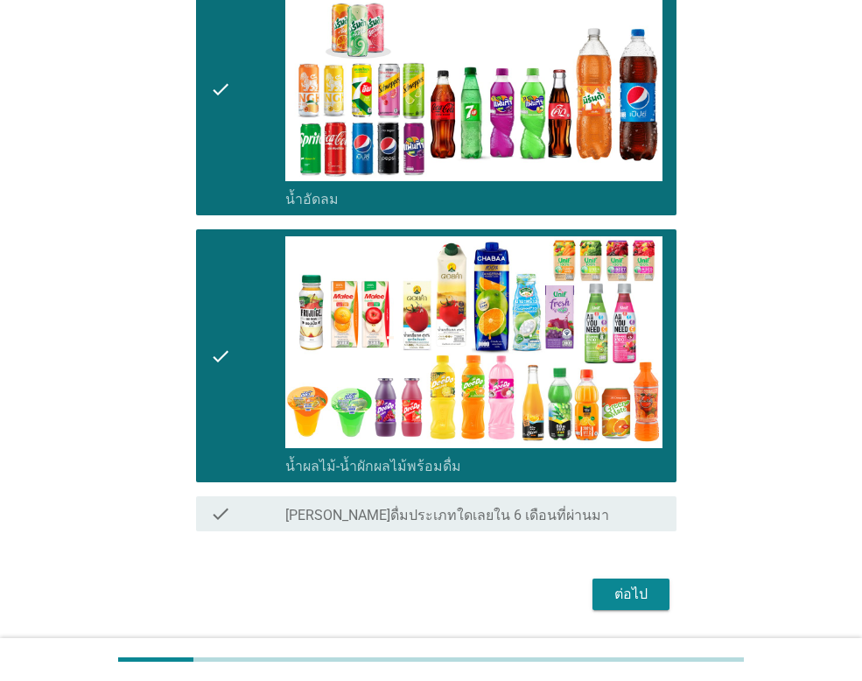
click at [627, 592] on div "ต่อไป" at bounding box center [630, 593] width 49 height 21
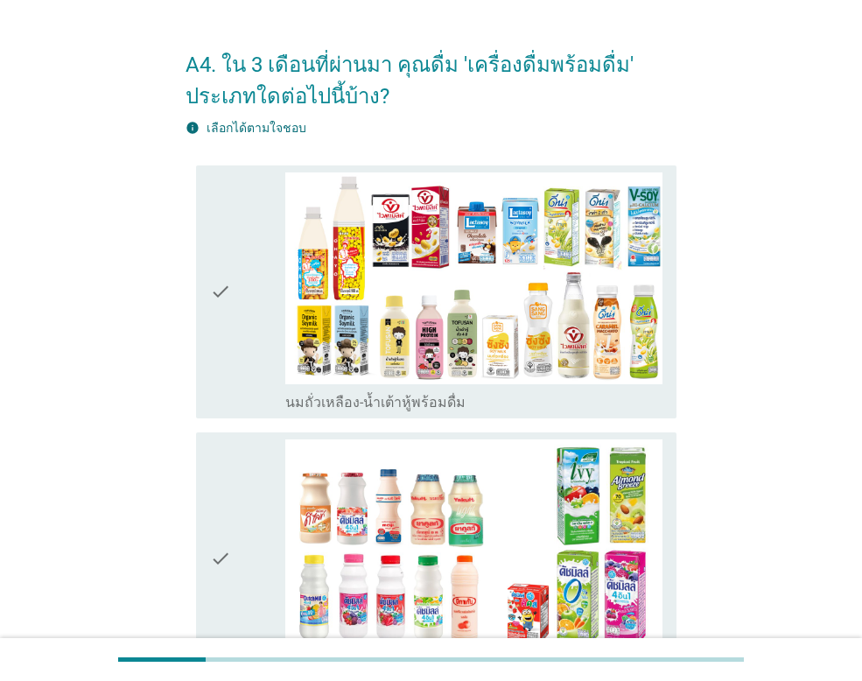
scroll to position [0, 0]
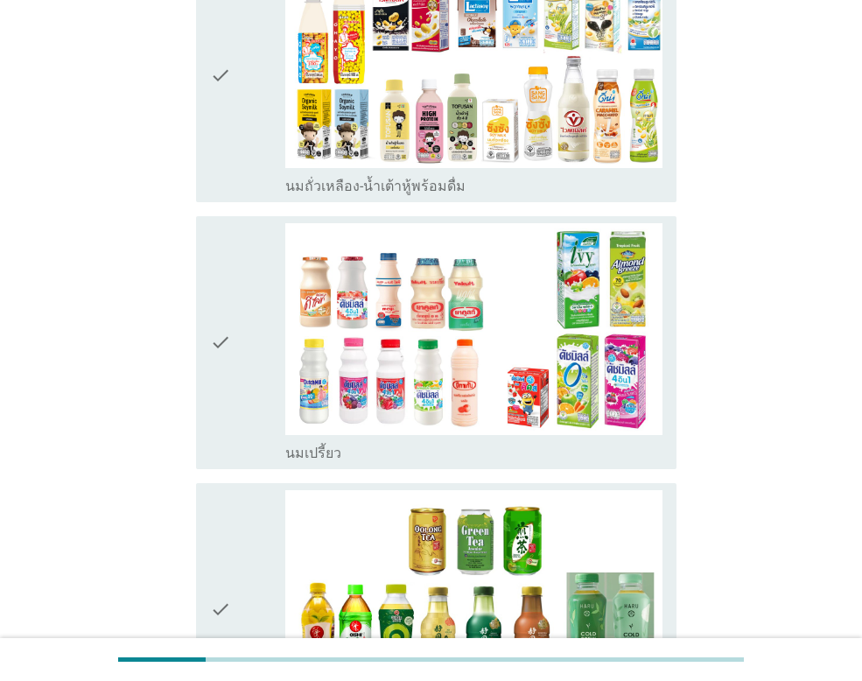
click at [238, 326] on div "check" at bounding box center [247, 342] width 75 height 239
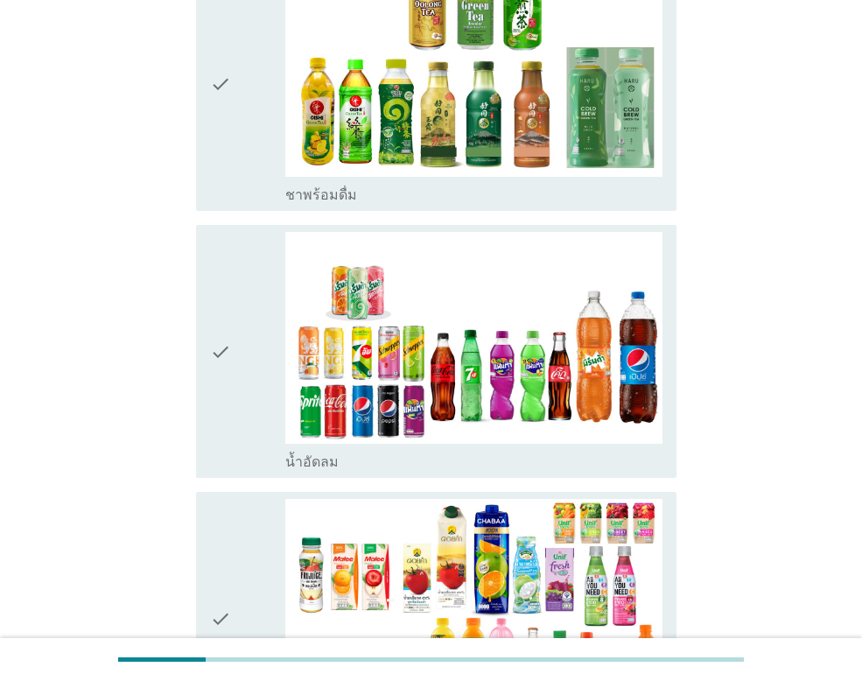
click at [238, 334] on div "check" at bounding box center [247, 351] width 75 height 239
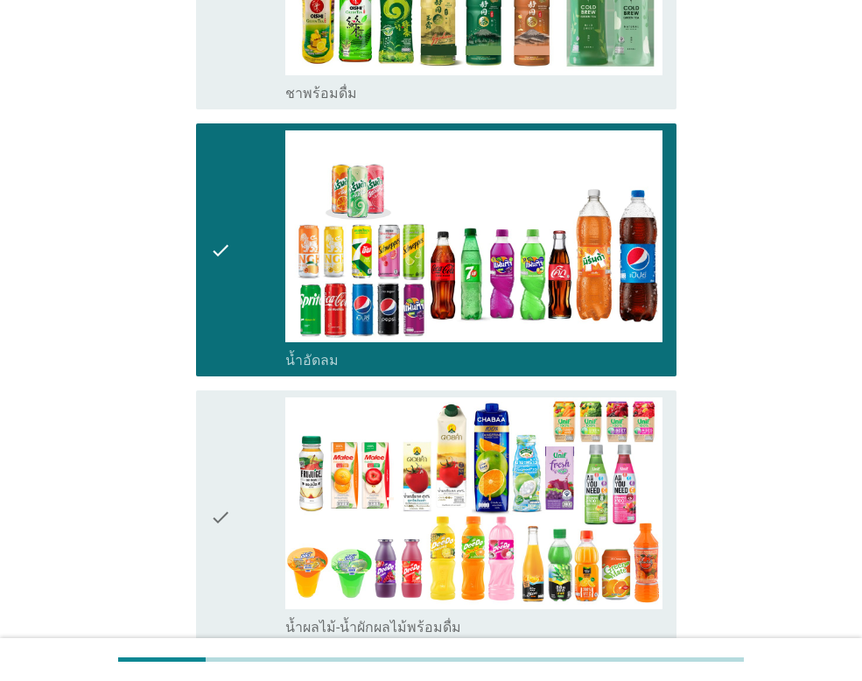
scroll to position [1050, 0]
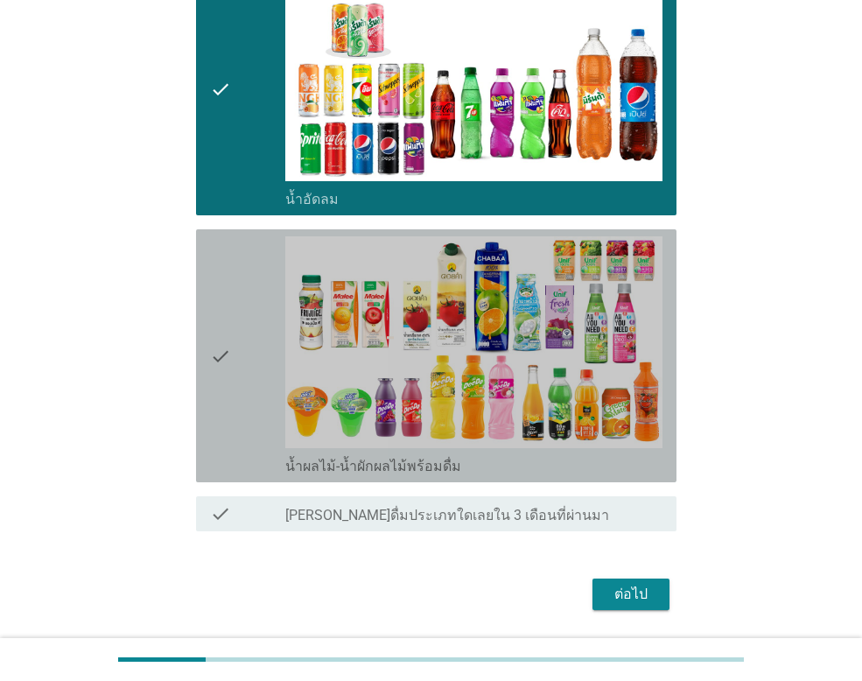
click at [238, 334] on div "check" at bounding box center [247, 355] width 75 height 239
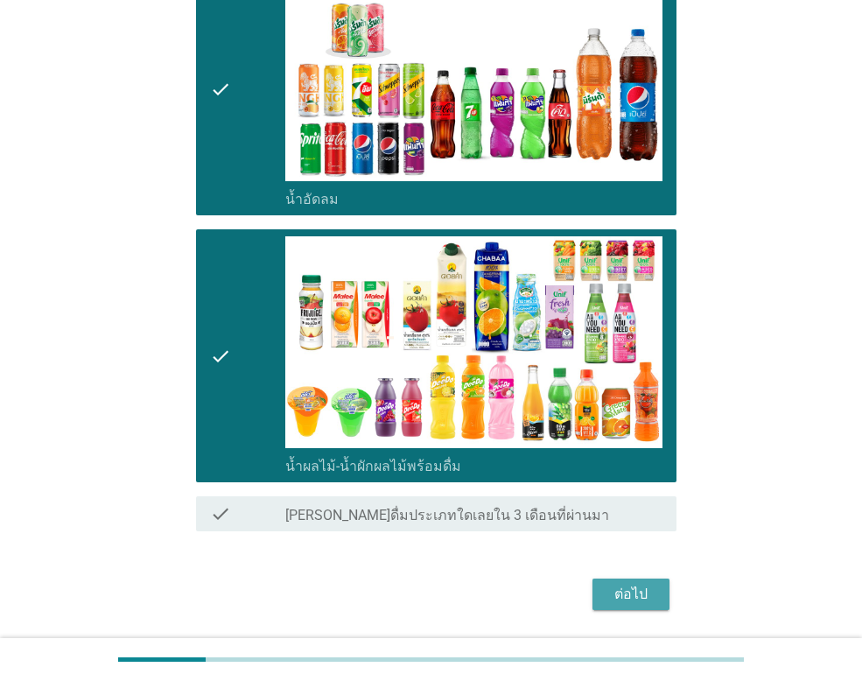
click at [645, 601] on div "ต่อไป" at bounding box center [630, 593] width 49 height 21
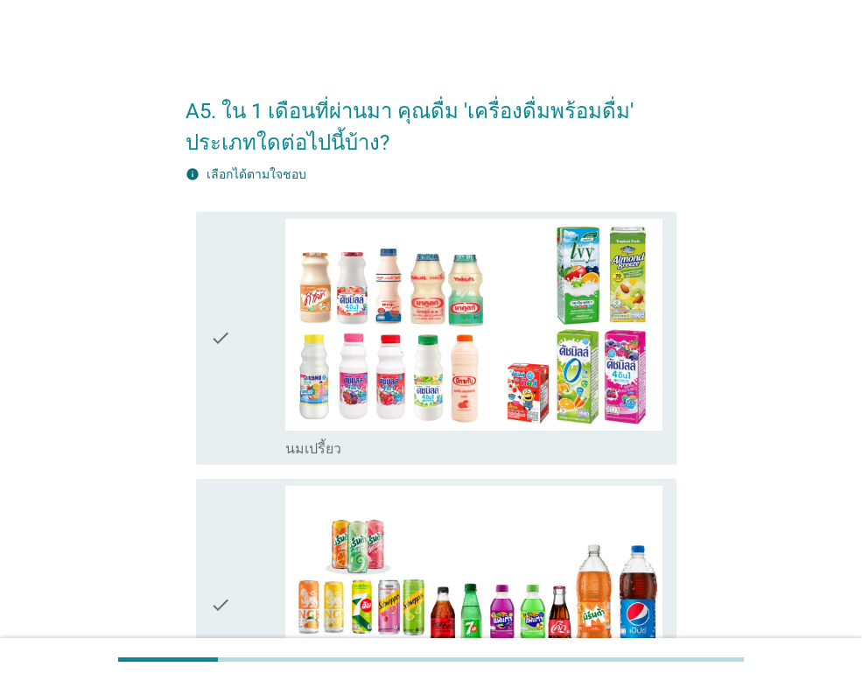
scroll to position [87, 0]
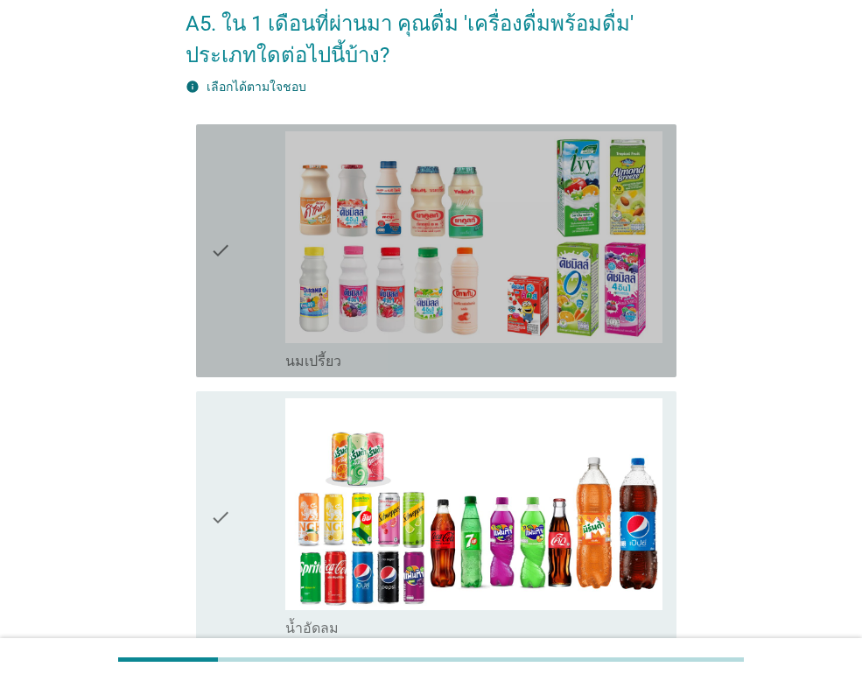
click at [218, 274] on icon "check" at bounding box center [220, 250] width 21 height 239
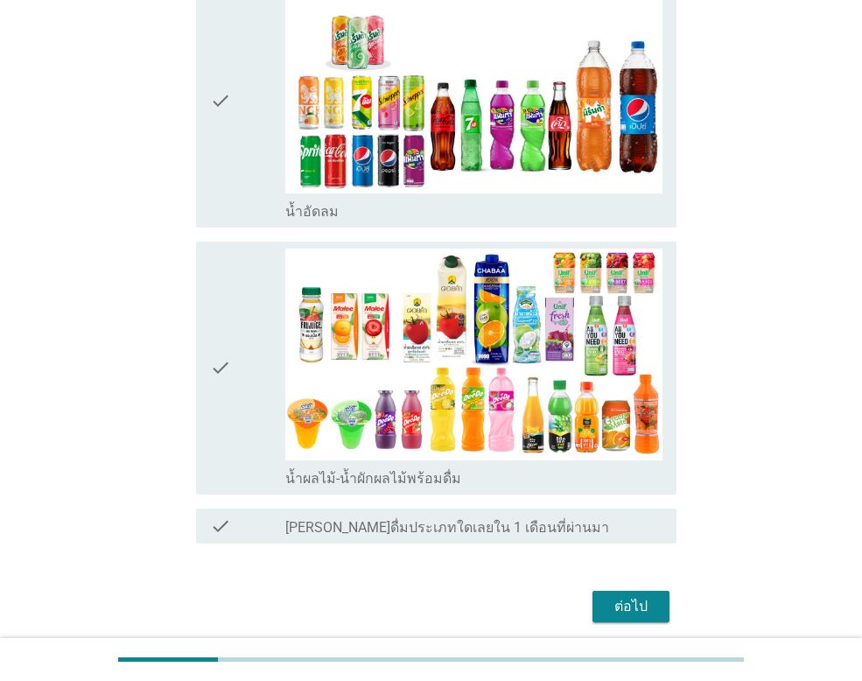
scroll to position [571, 0]
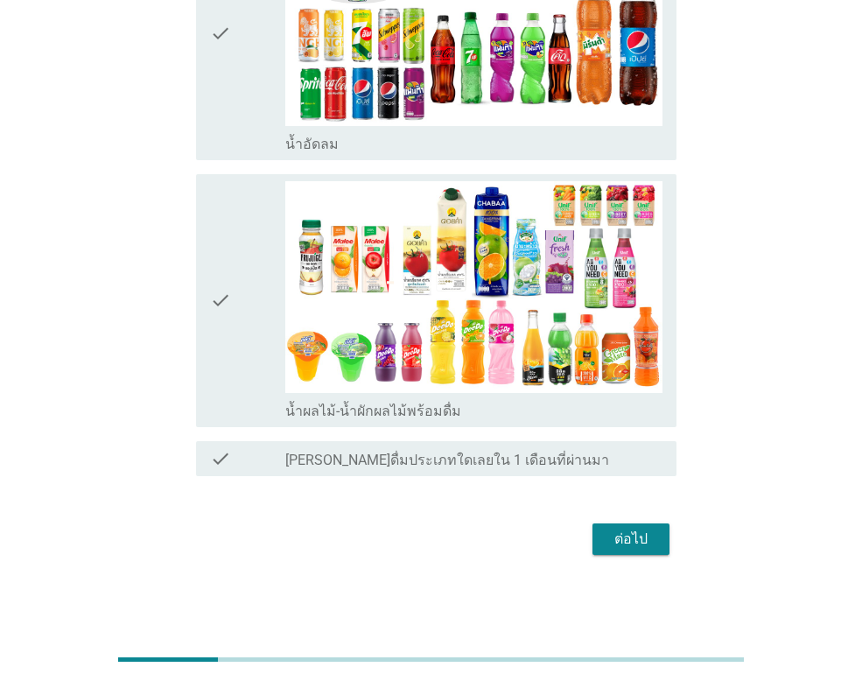
click at [235, 256] on div "check" at bounding box center [247, 300] width 75 height 239
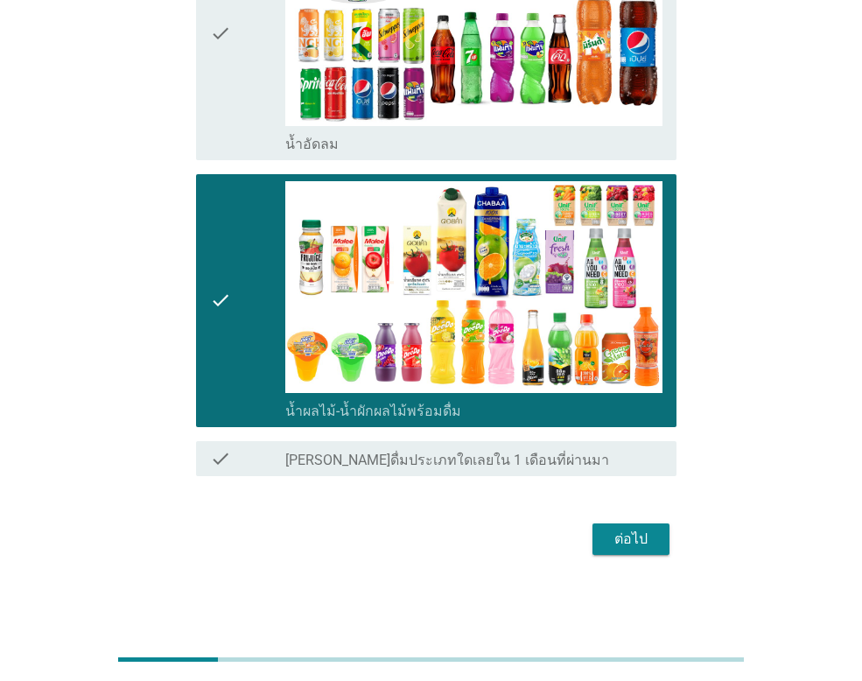
click at [627, 545] on div "ต่อไป" at bounding box center [630, 538] width 49 height 21
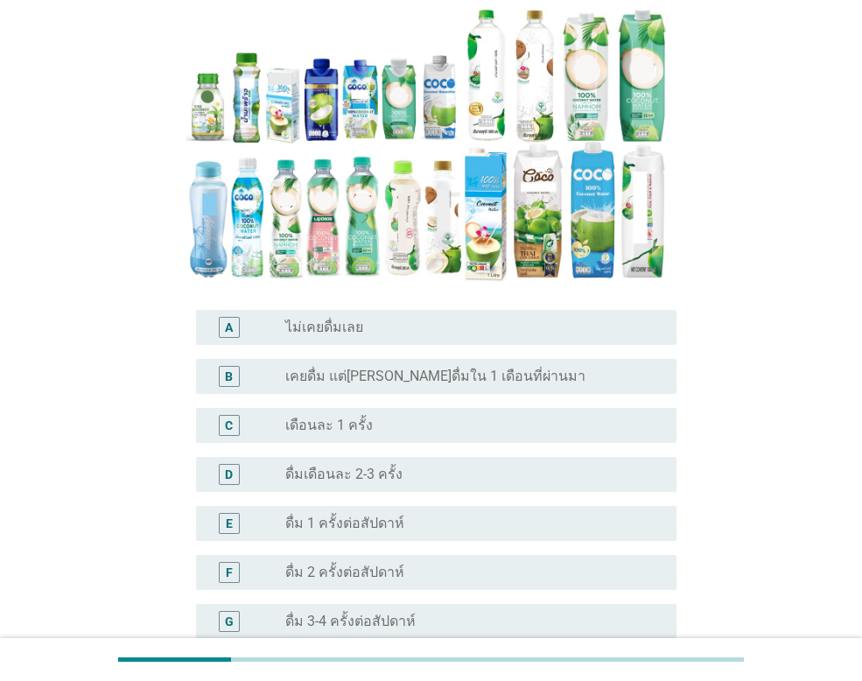
scroll to position [262, 0]
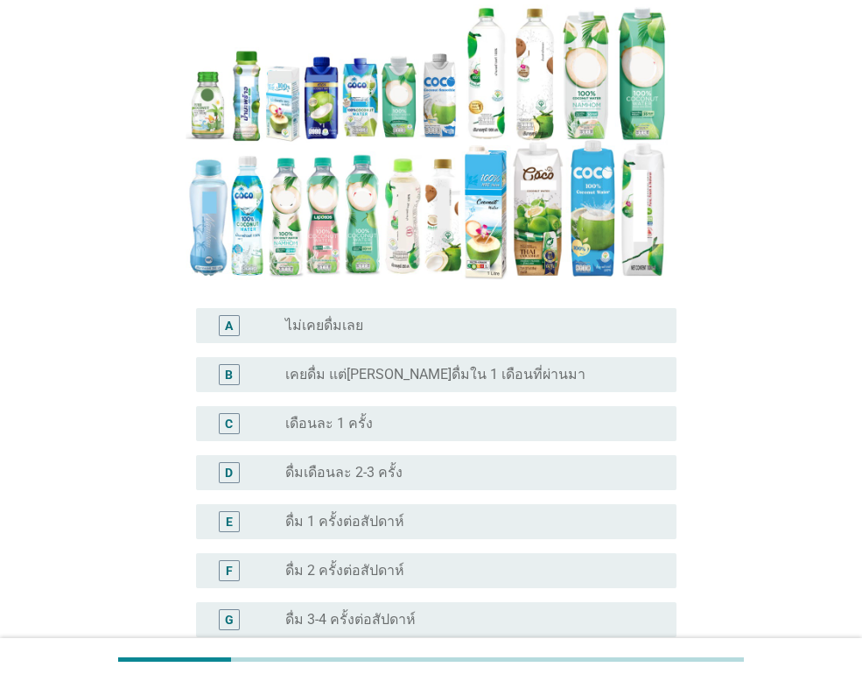
click at [379, 317] on div "radio_button_unchecked ไม่เคยดื่มเลย" at bounding box center [466, 325] width 363 height 17
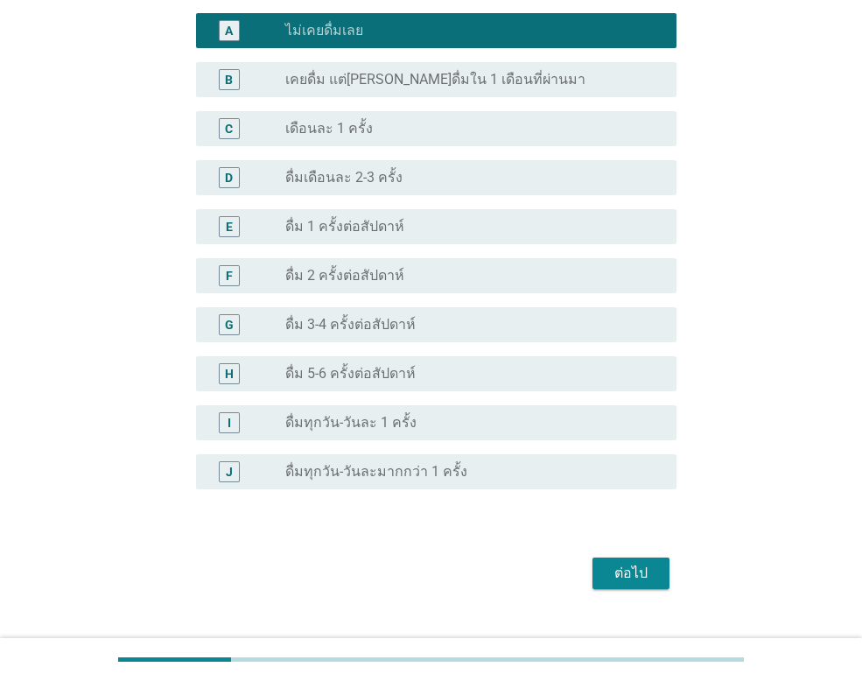
scroll to position [559, 0]
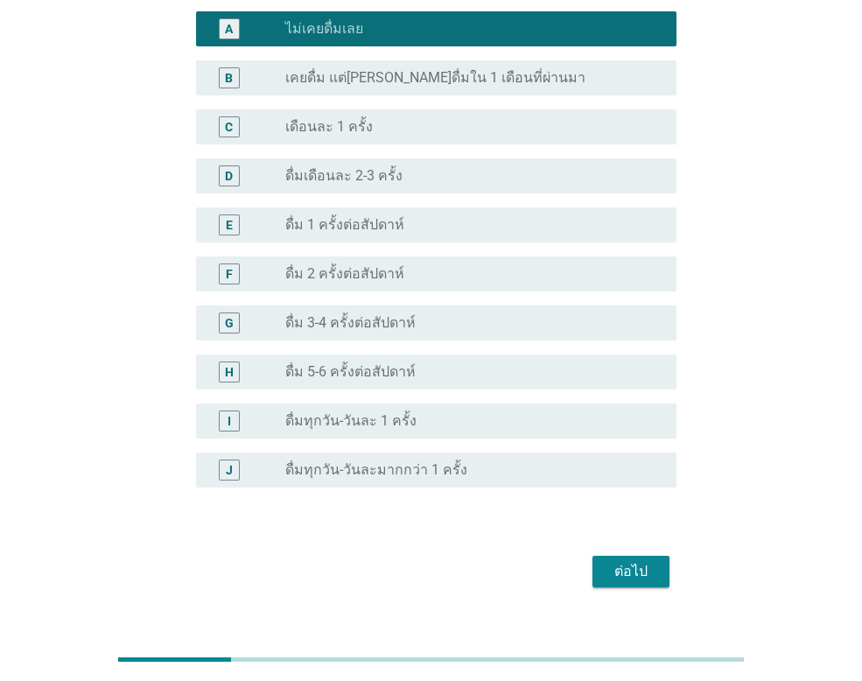
click at [635, 555] on button "ต่อไป" at bounding box center [630, 570] width 77 height 31
